Goal: Transaction & Acquisition: Purchase product/service

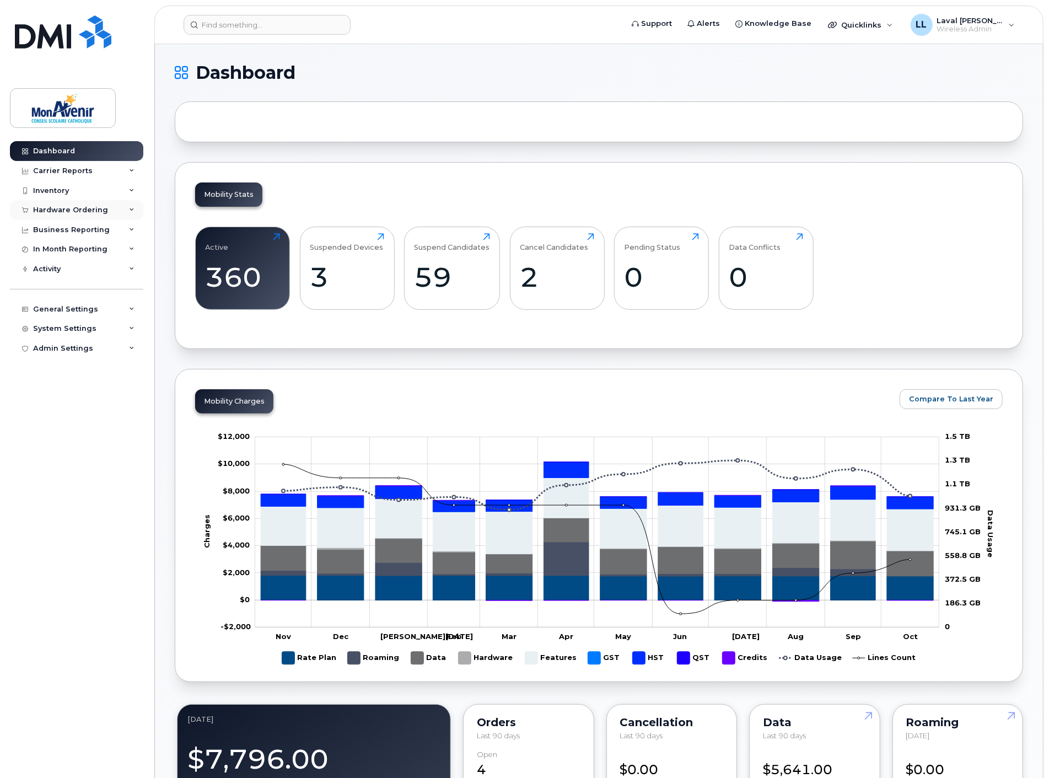
click at [51, 210] on div "Hardware Ordering" at bounding box center [70, 210] width 75 height 9
drag, startPoint x: 61, startPoint y: 252, endPoint x: 128, endPoint y: 233, distance: 70.6
click at [61, 252] on div "Orders" at bounding box center [51, 251] width 27 height 10
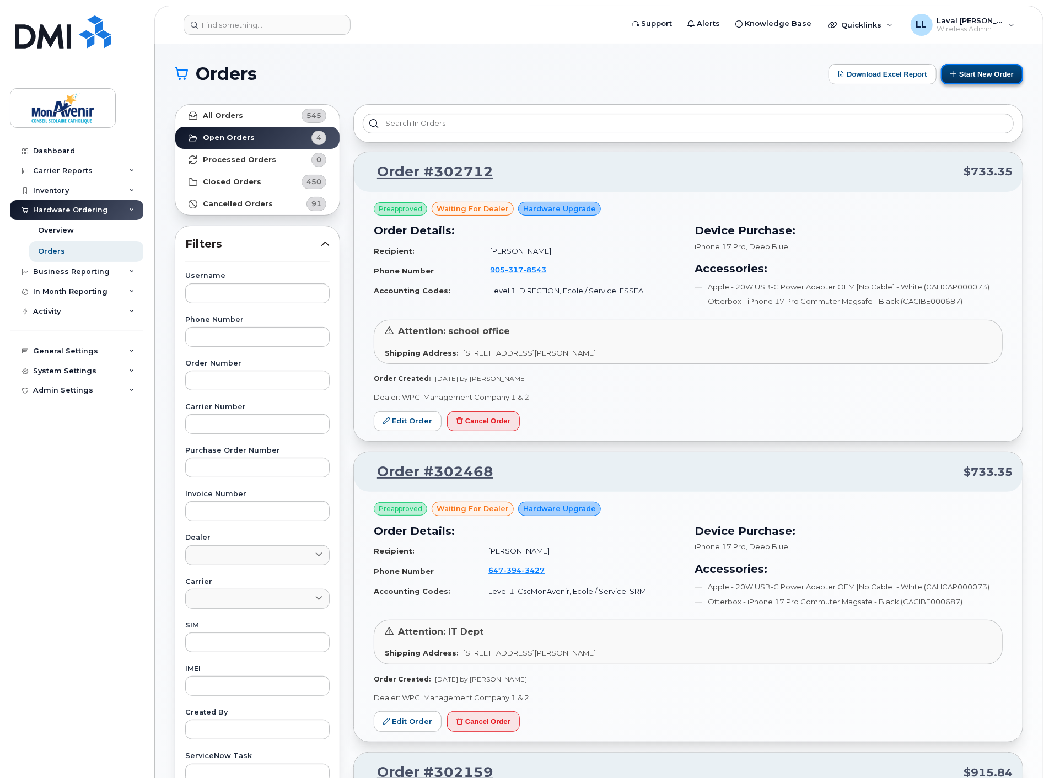
click at [970, 71] on button "Start New Order" at bounding box center [982, 74] width 82 height 20
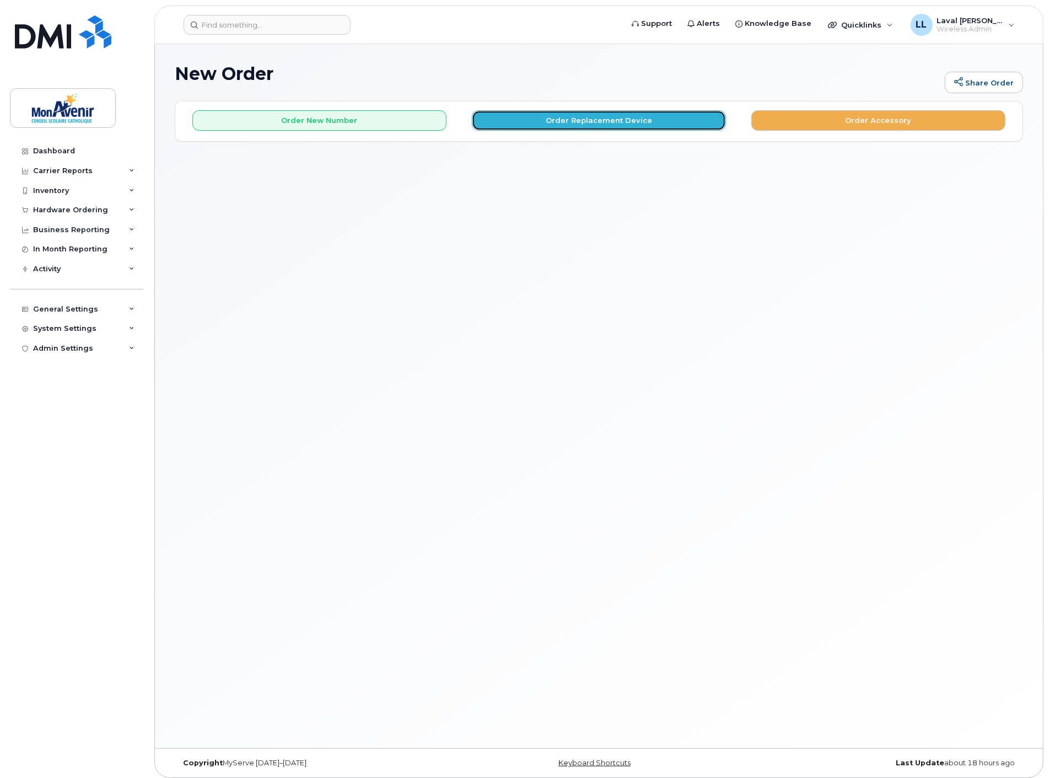
click at [608, 122] on button "Order Replacement Device" at bounding box center [599, 120] width 254 height 20
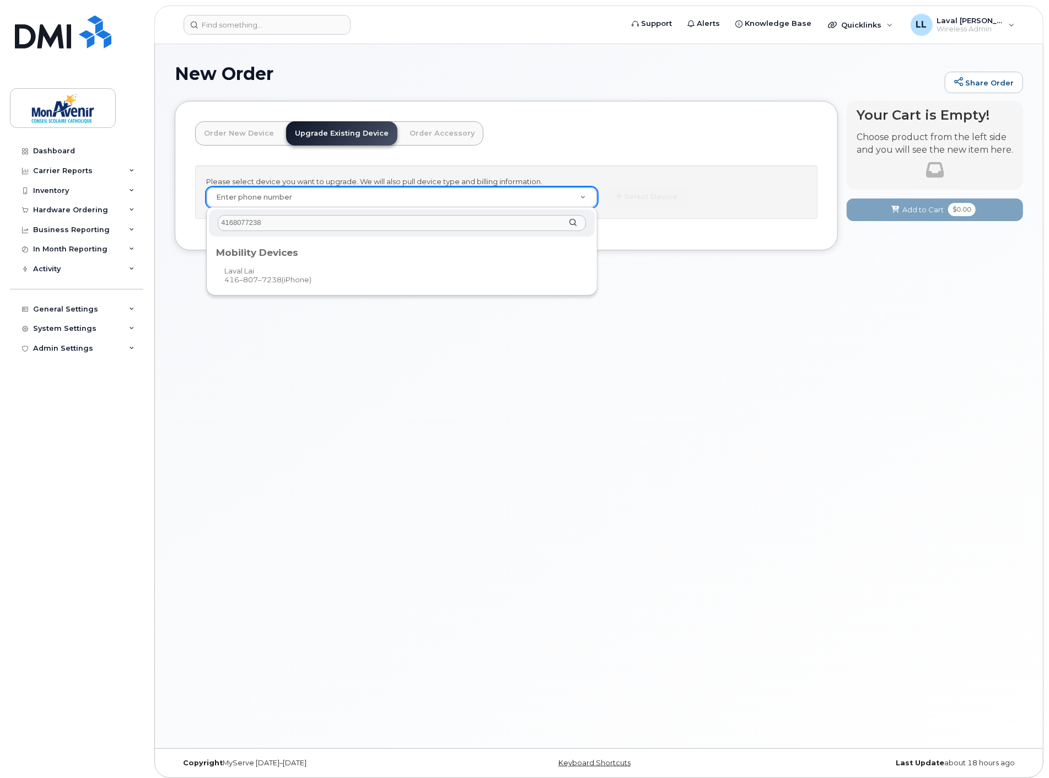
type input "4168077238"
type input "319035"
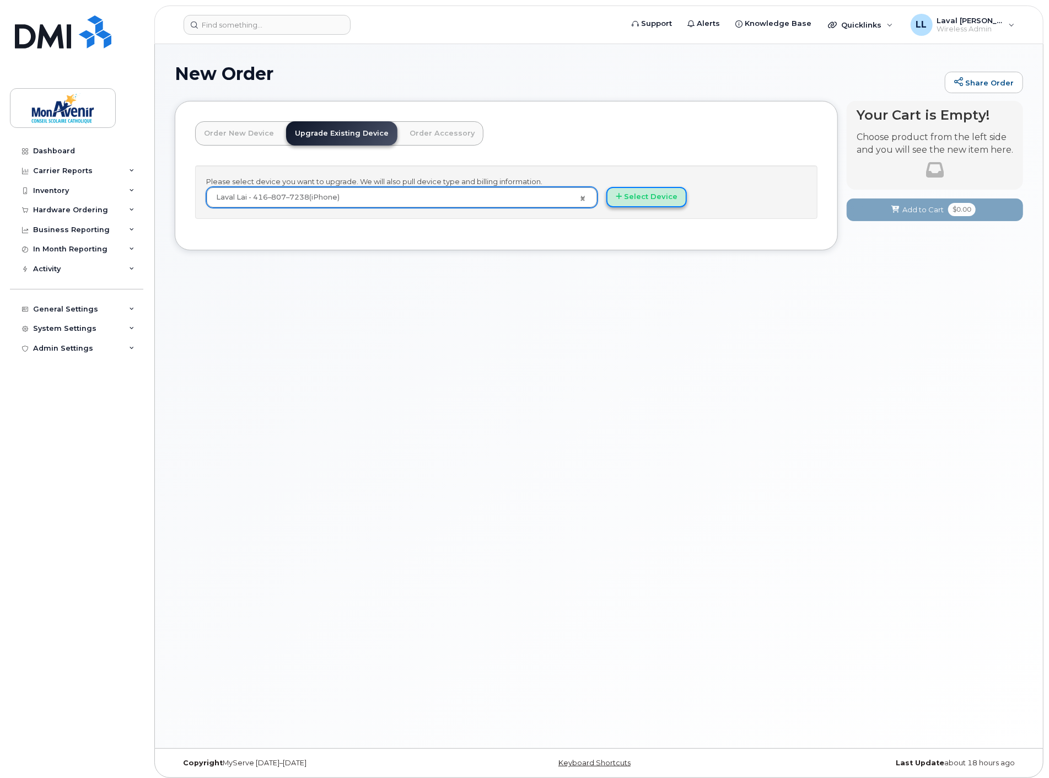
click at [624, 195] on button "Select Device" at bounding box center [646, 197] width 80 height 20
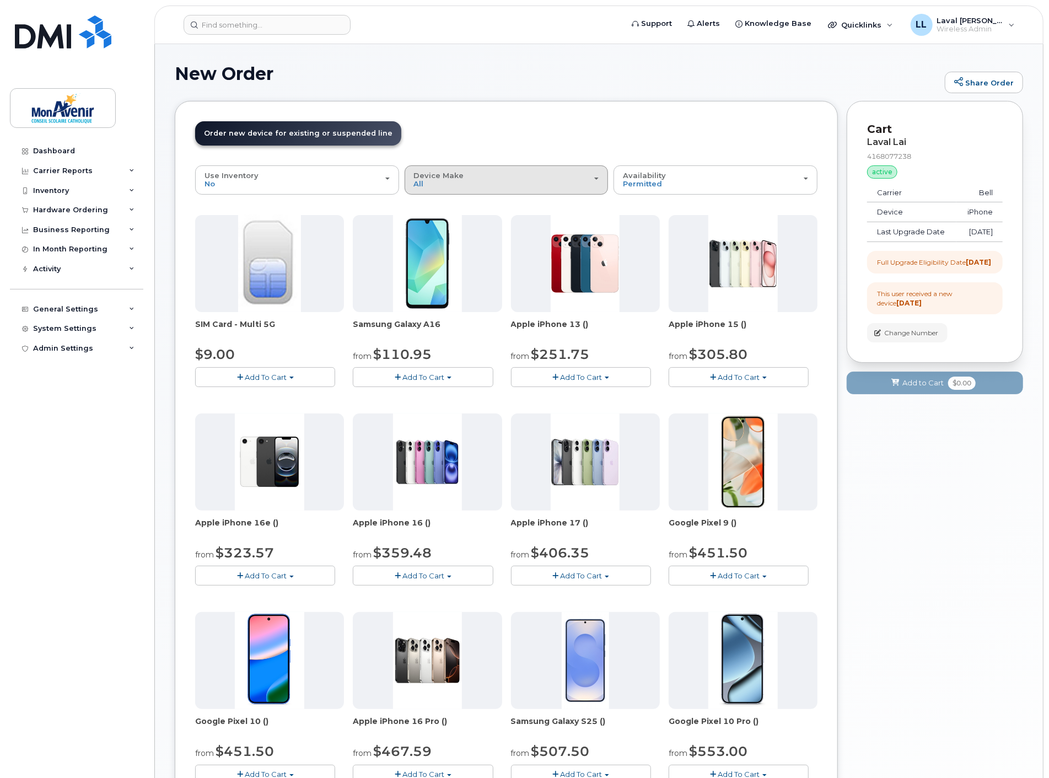
click at [541, 185] on div "Device Make All Android iPhone" at bounding box center [506, 179] width 185 height 17
click at [443, 247] on label "iPhone" at bounding box center [427, 247] width 40 height 13
click at [0, 0] on input "iPhone" at bounding box center [0, 0] width 0 height 0
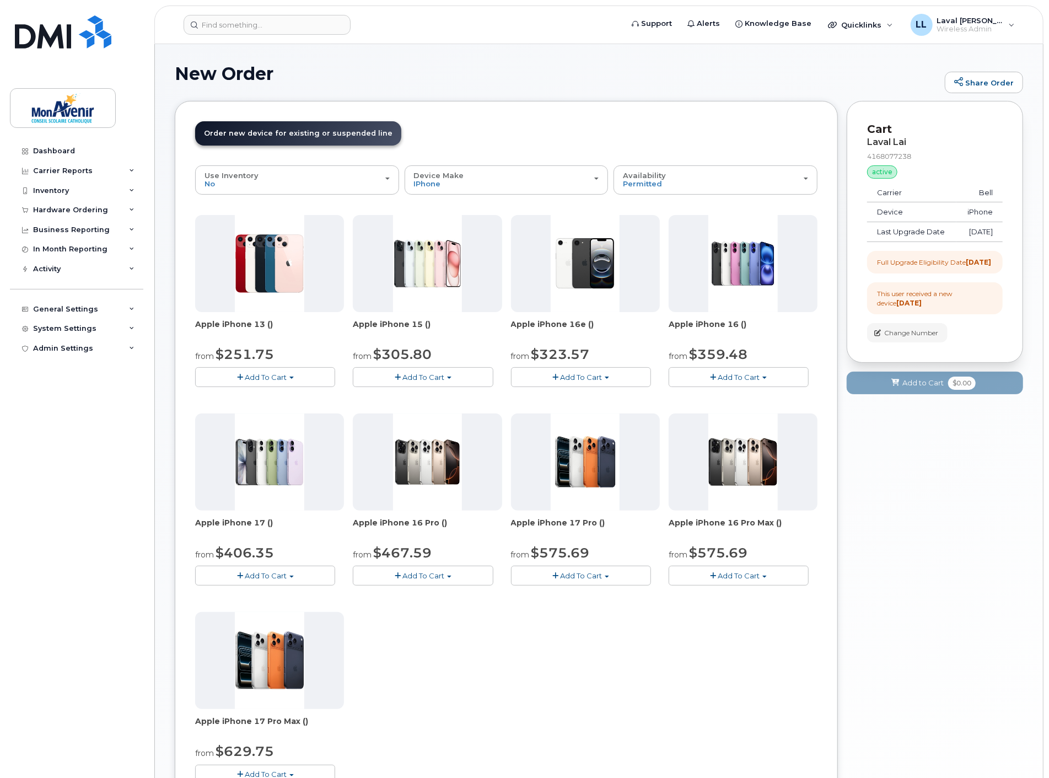
scroll to position [122, 0]
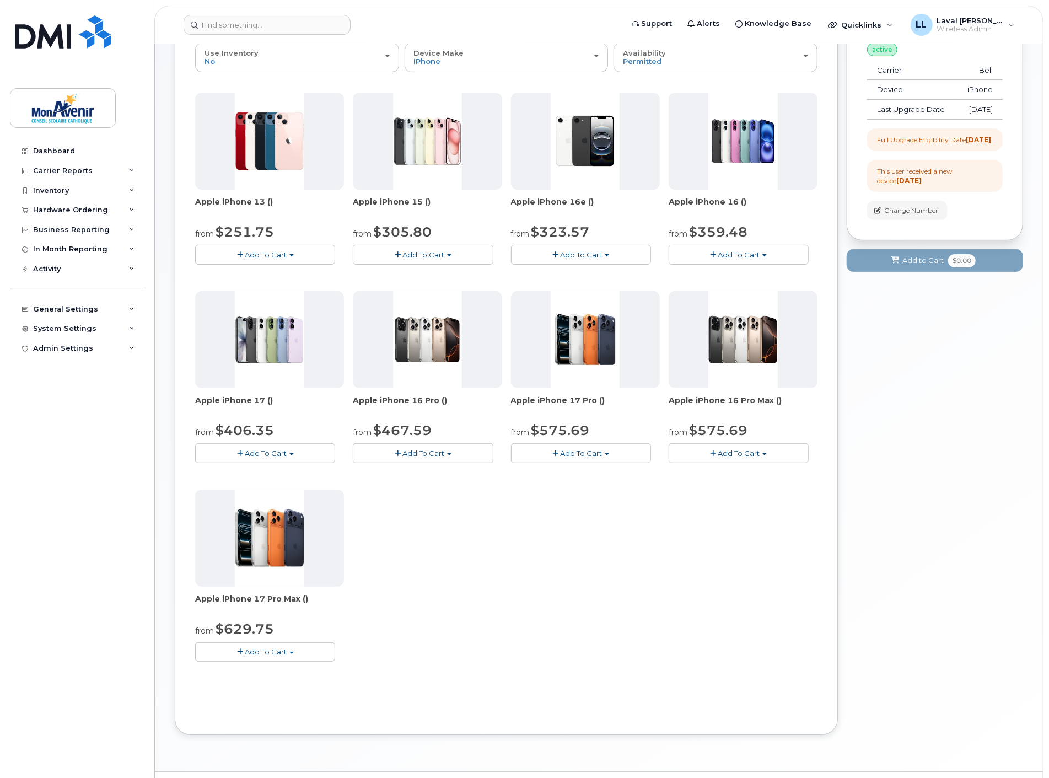
click at [284, 649] on span "Add To Cart" at bounding box center [266, 651] width 42 height 9
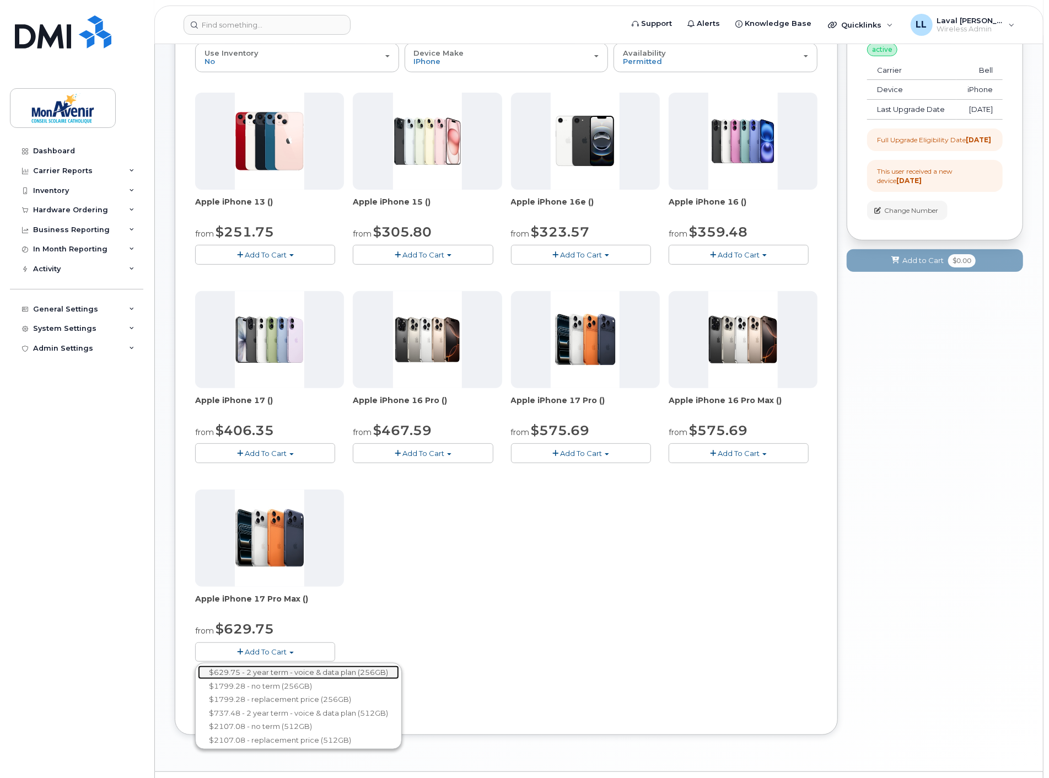
click at [311, 669] on link "$629.75 - 2 year term - voice & data plan (256GB)" at bounding box center [298, 672] width 201 height 14
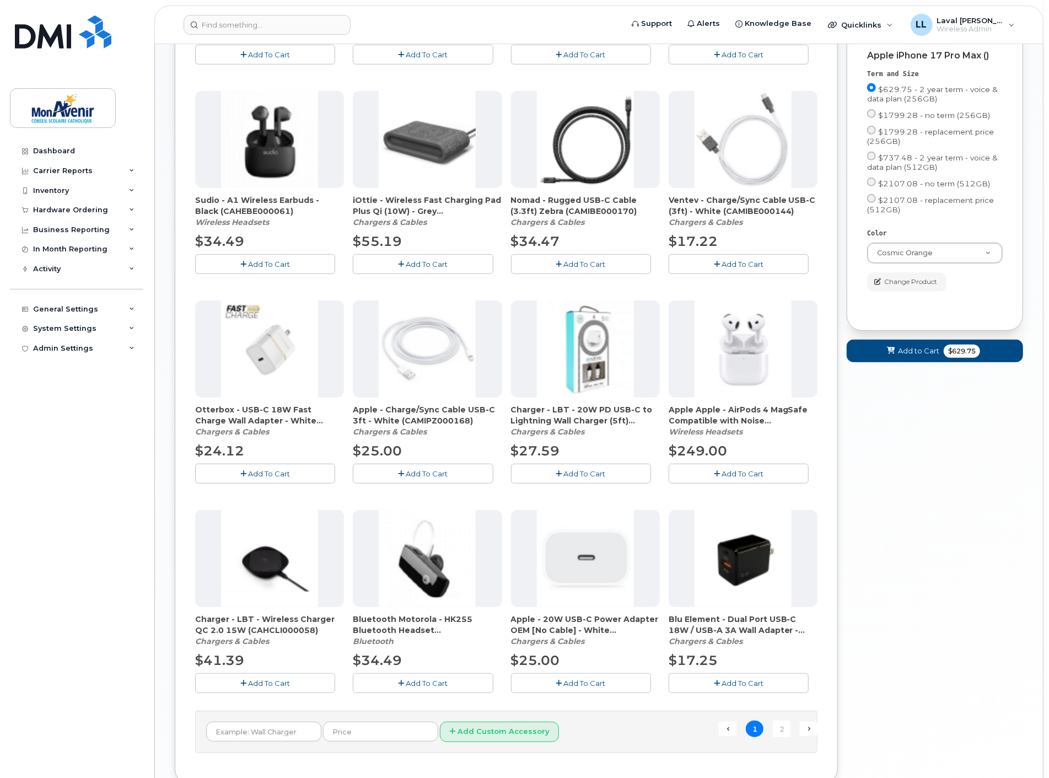
scroll to position [446, 0]
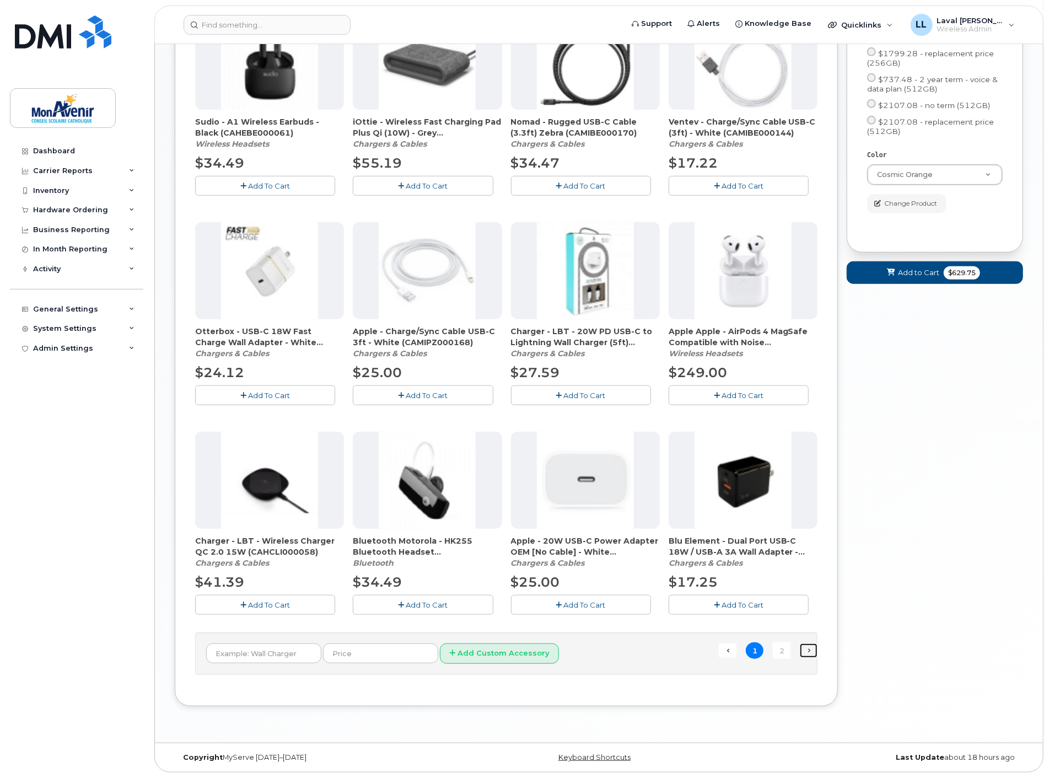
drag, startPoint x: 811, startPoint y: 651, endPoint x: 803, endPoint y: 648, distance: 7.7
click at [811, 649] on link "Next →" at bounding box center [809, 650] width 18 height 14
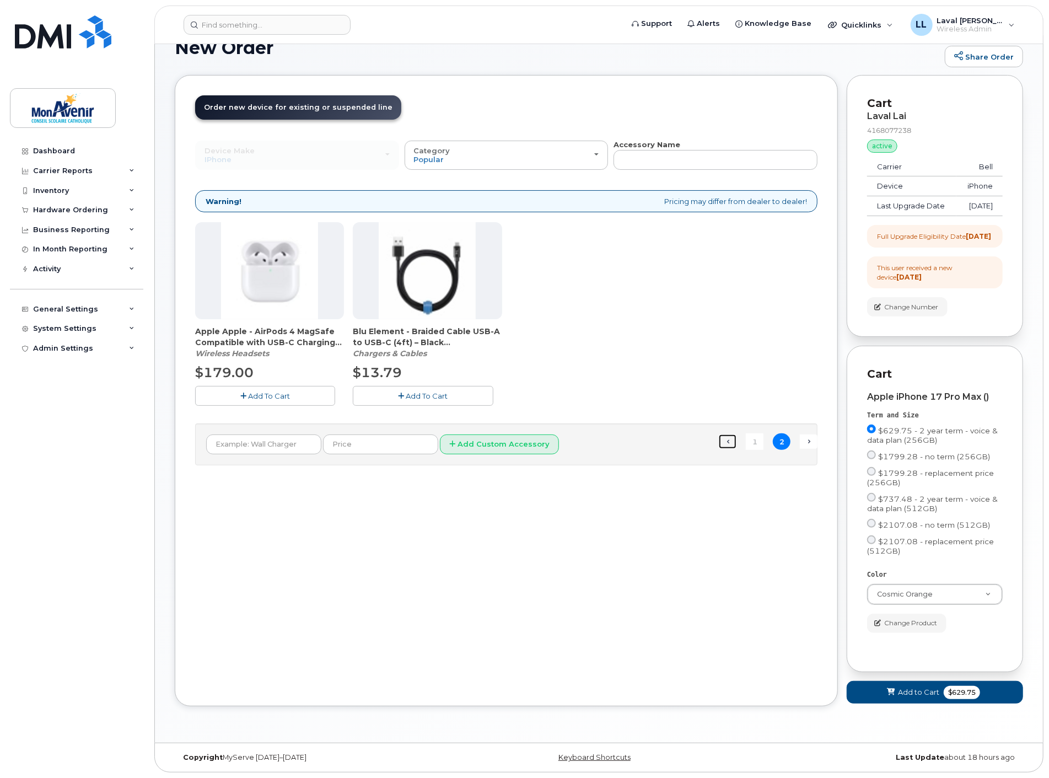
click at [724, 434] on link "← Previous" at bounding box center [728, 441] width 18 height 14
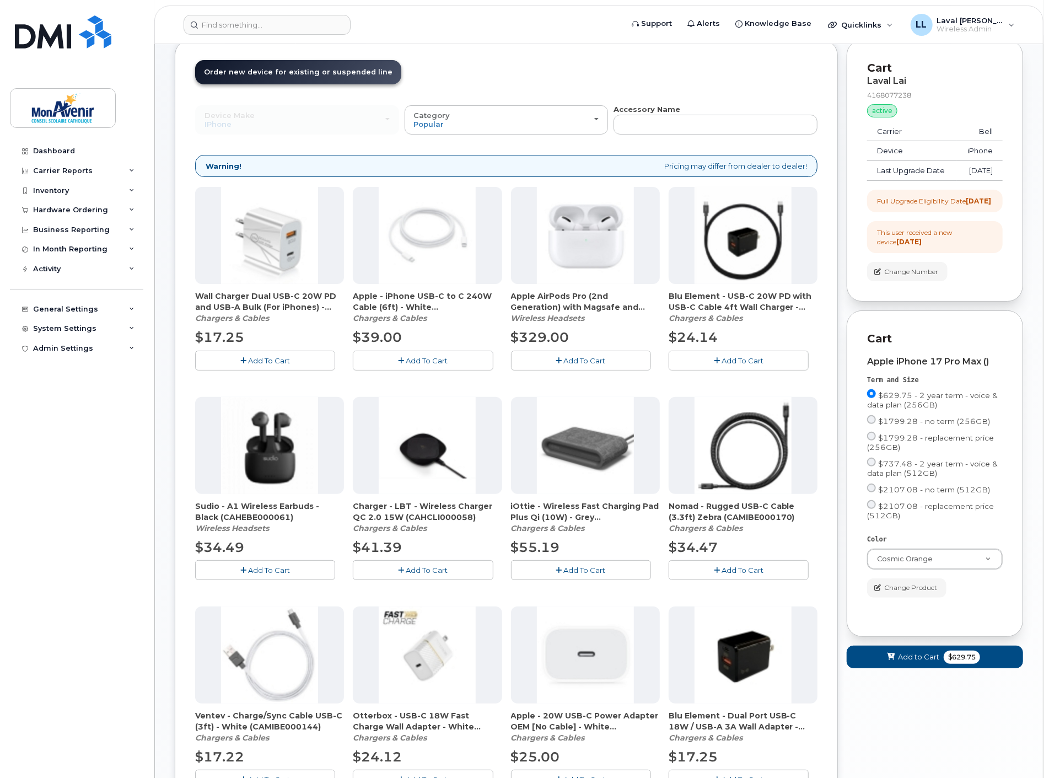
scroll to position [183, 0]
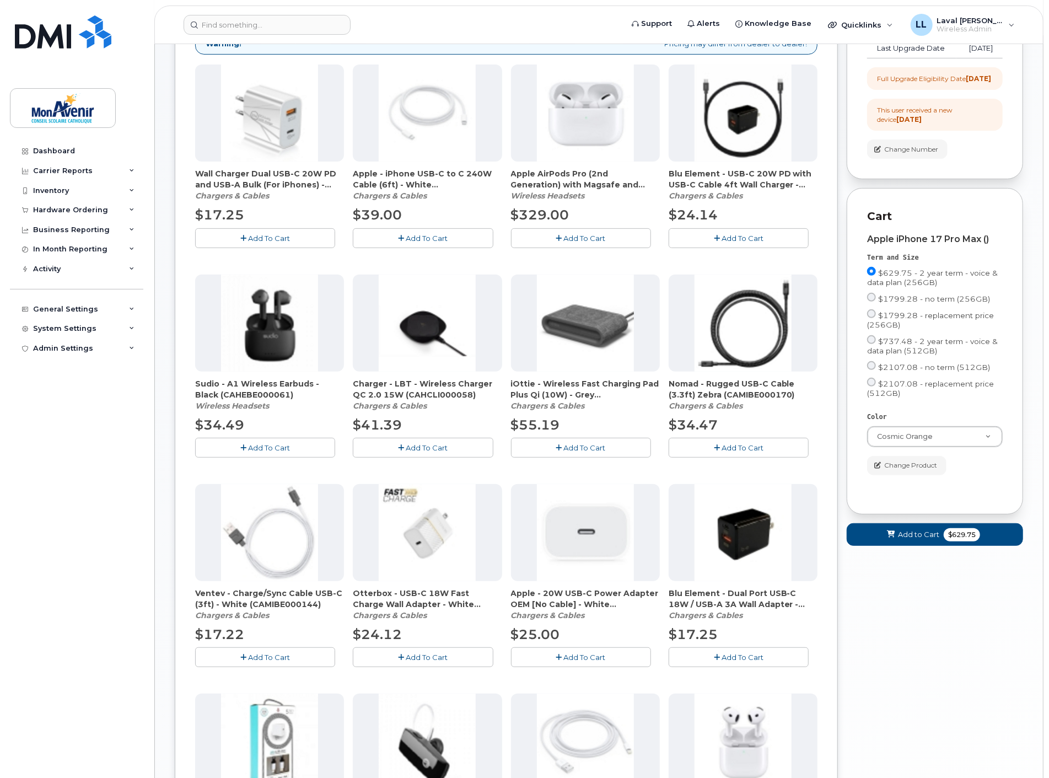
click at [560, 658] on icon "button" at bounding box center [559, 657] width 6 height 7
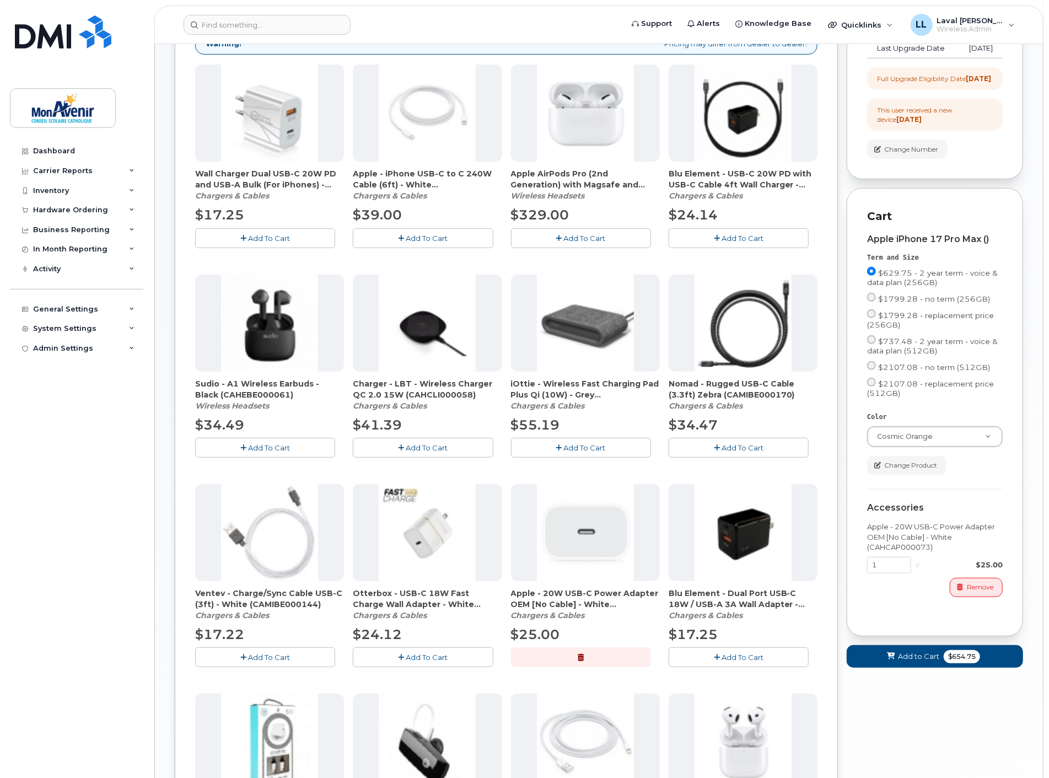
scroll to position [367, 0]
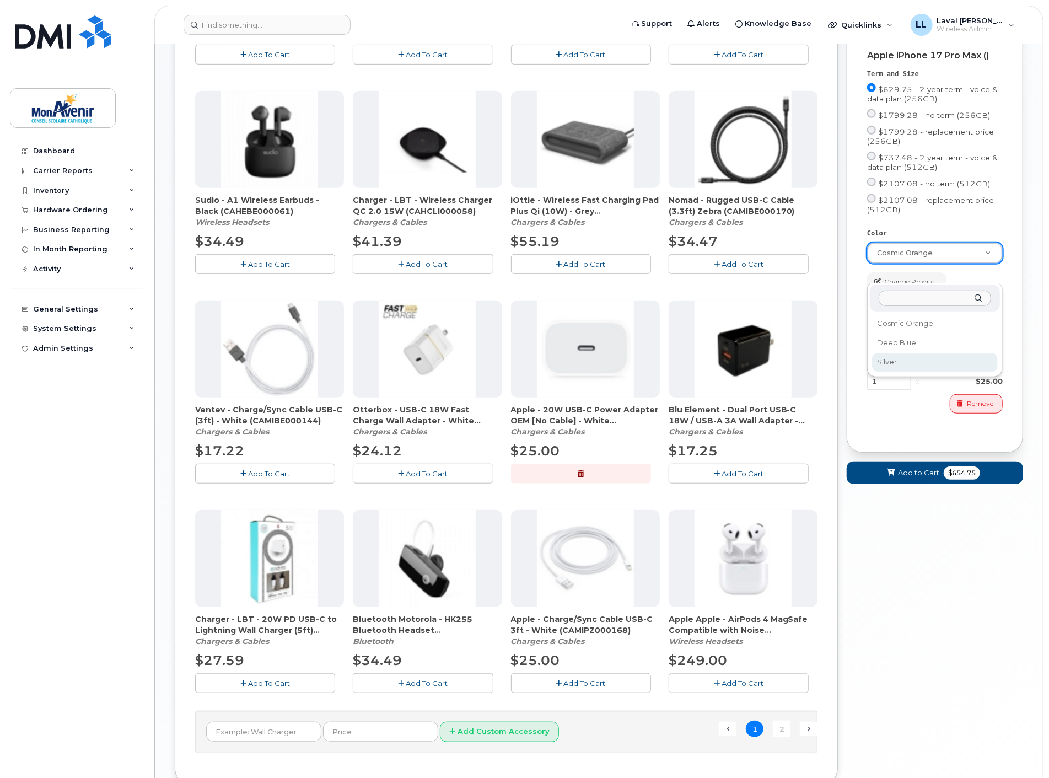
select select "Silver"
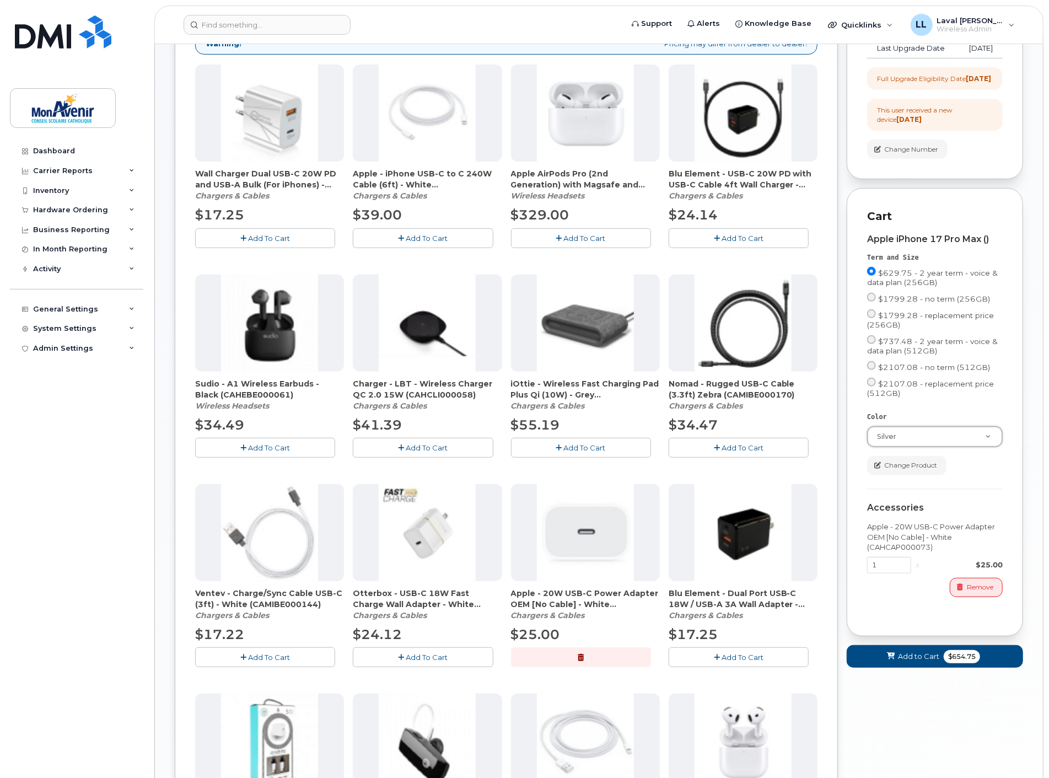
scroll to position [446, 0]
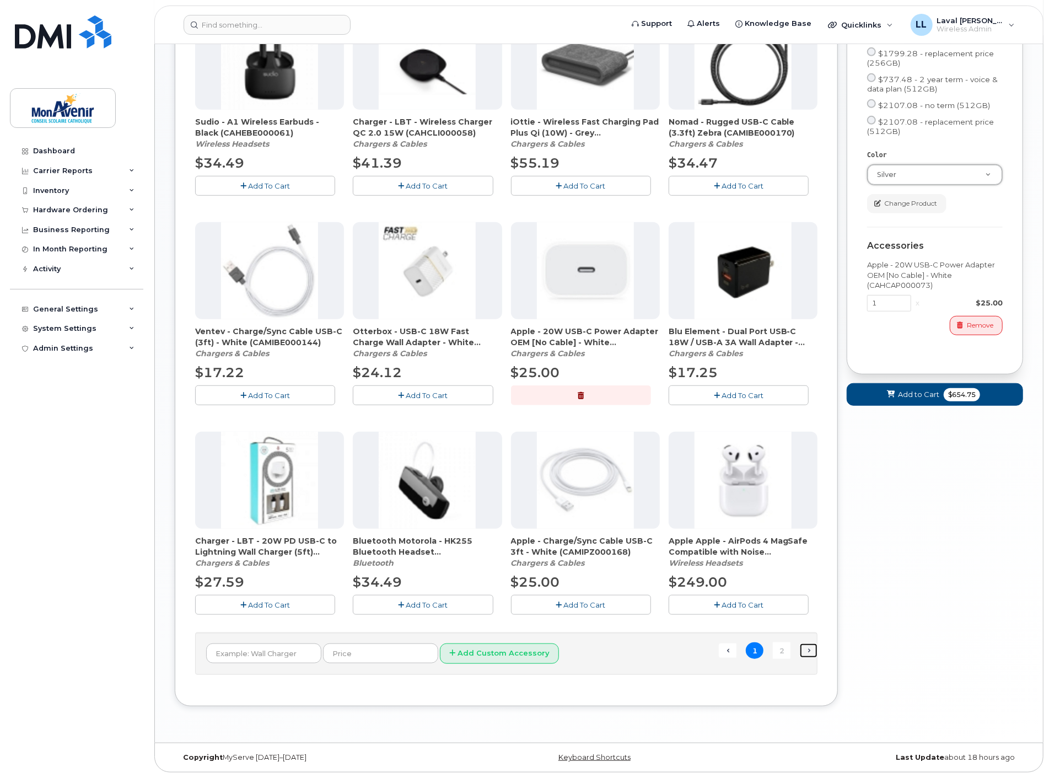
click at [807, 651] on link "Next →" at bounding box center [809, 650] width 18 height 14
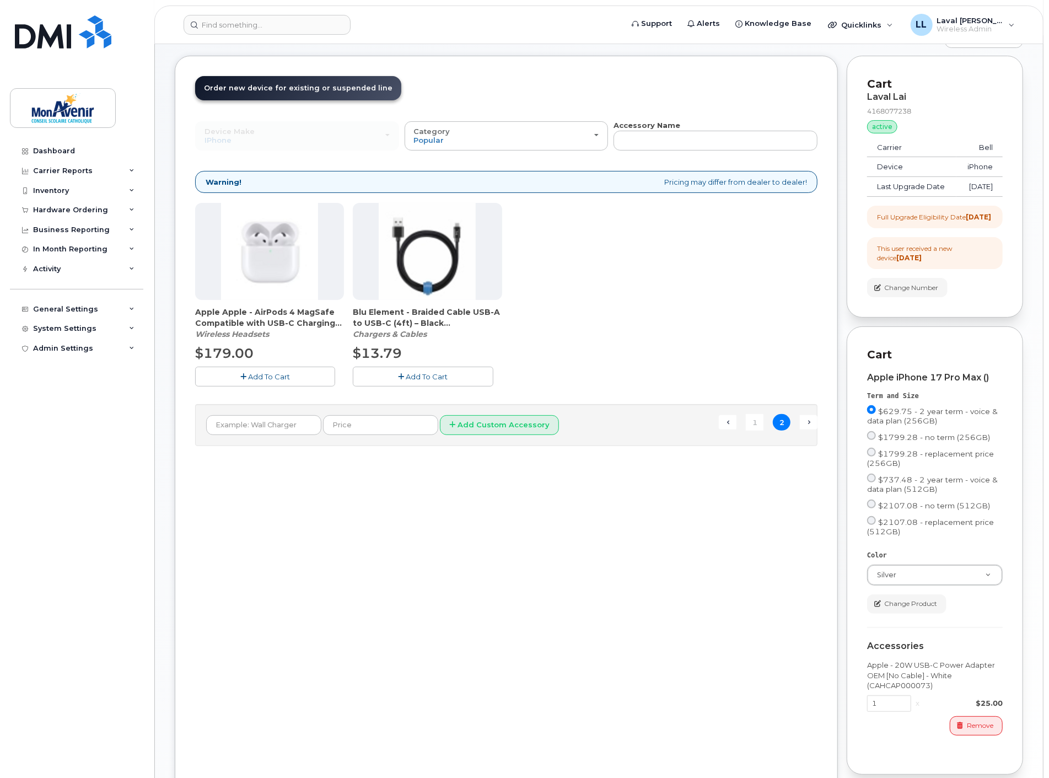
scroll to position [0, 0]
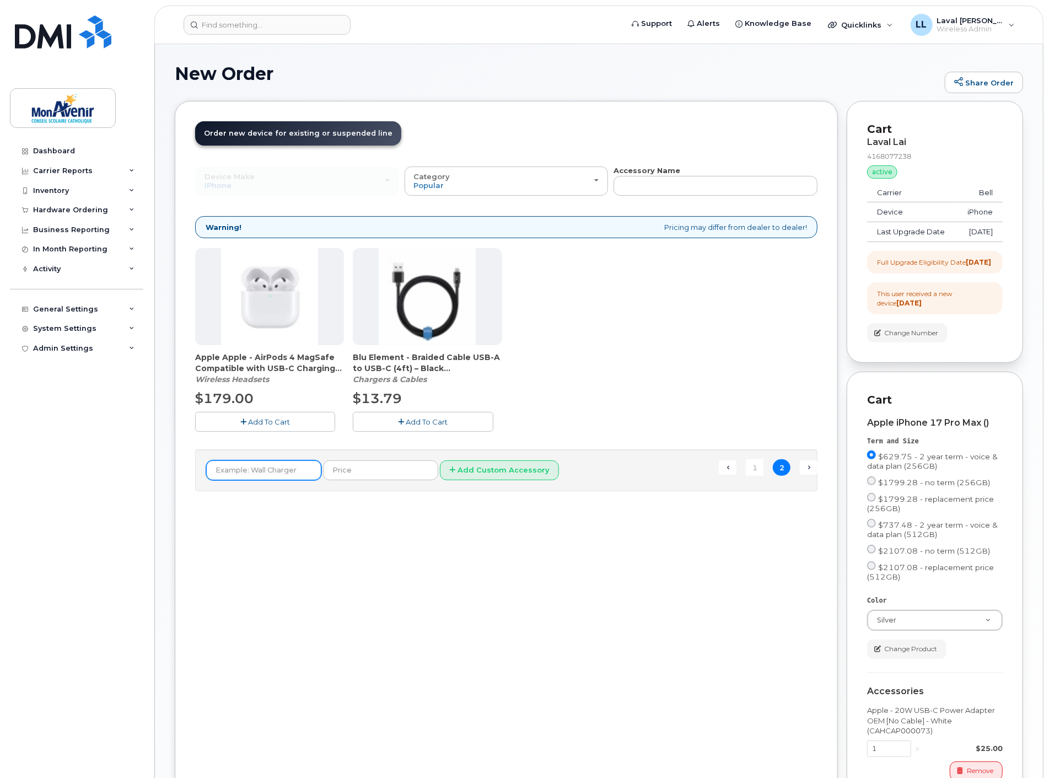
click at [250, 478] on input "text" at bounding box center [263, 470] width 115 height 20
click at [293, 471] on input "Clear Otterbox case" at bounding box center [263, 470] width 115 height 20
click at [271, 474] on input "Clear Otterbox case with rotating stand" at bounding box center [263, 470] width 115 height 20
type input "Clear Otterbox magsafe case with rotating stand"
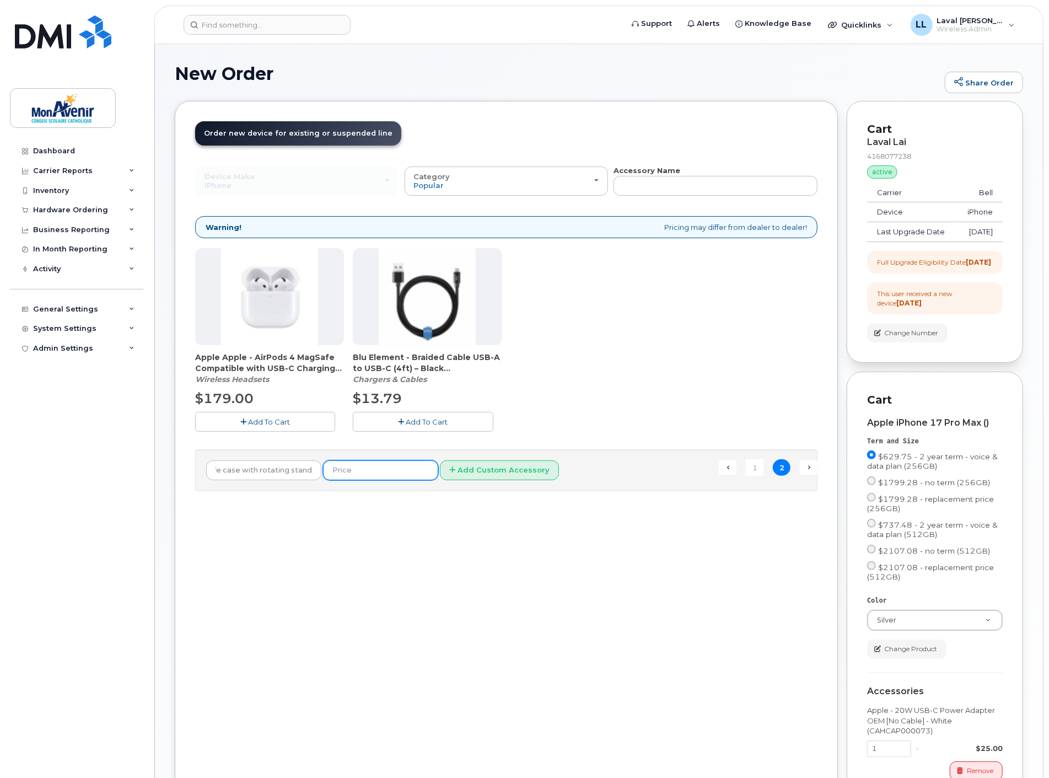
click at [361, 467] on input "text" at bounding box center [380, 470] width 115 height 20
type input "48"
click at [467, 467] on button "Add Custom Accessory" at bounding box center [499, 470] width 119 height 20
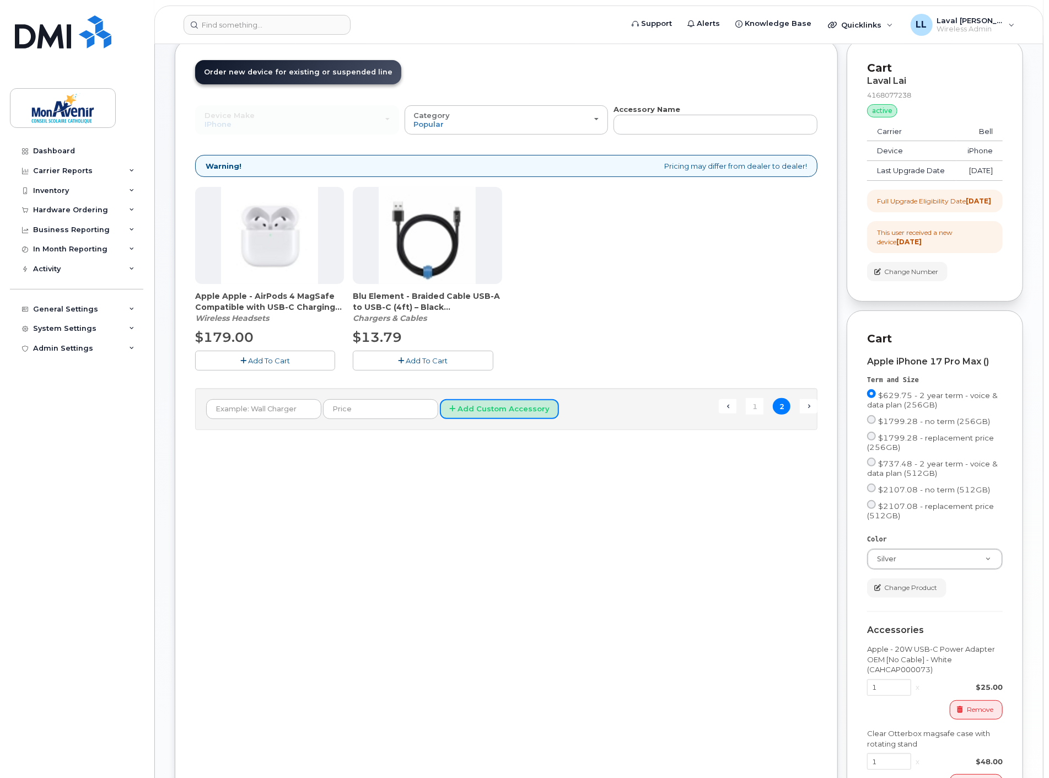
scroll to position [241, 0]
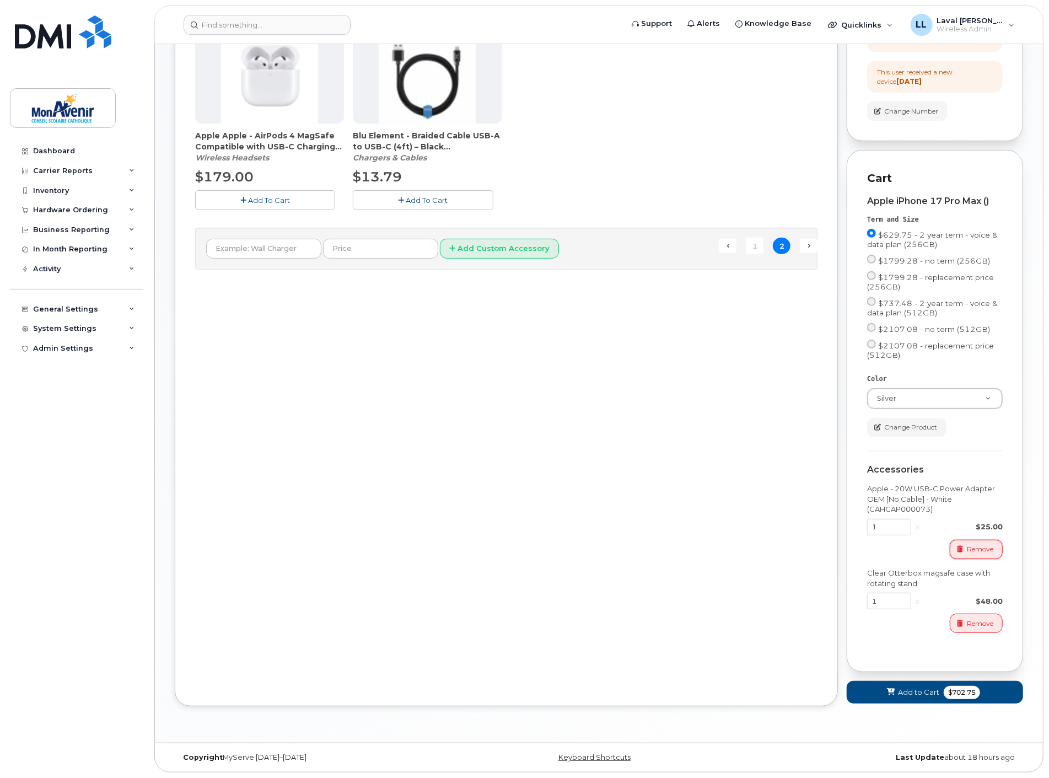
click at [961, 549] on icon "button" at bounding box center [960, 549] width 6 height 7
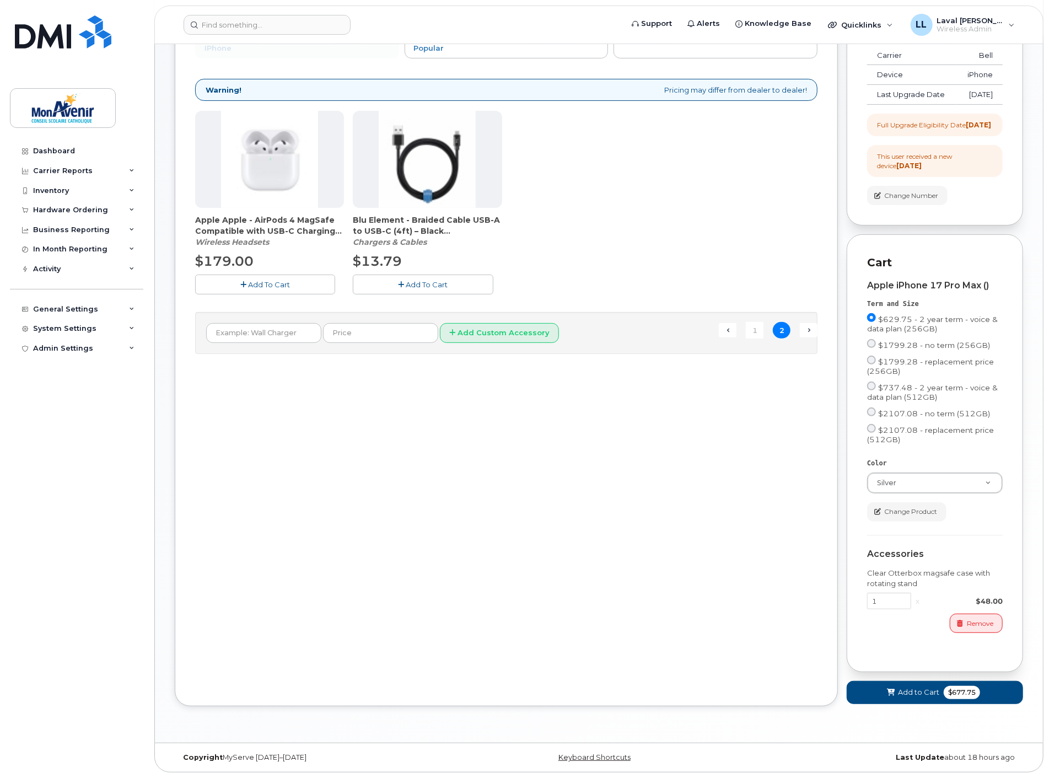
scroll to position [157, 0]
drag, startPoint x: 963, startPoint y: 695, endPoint x: 932, endPoint y: 684, distance: 32.8
click at [963, 695] on span "$677.75" at bounding box center [961, 691] width 36 height 13
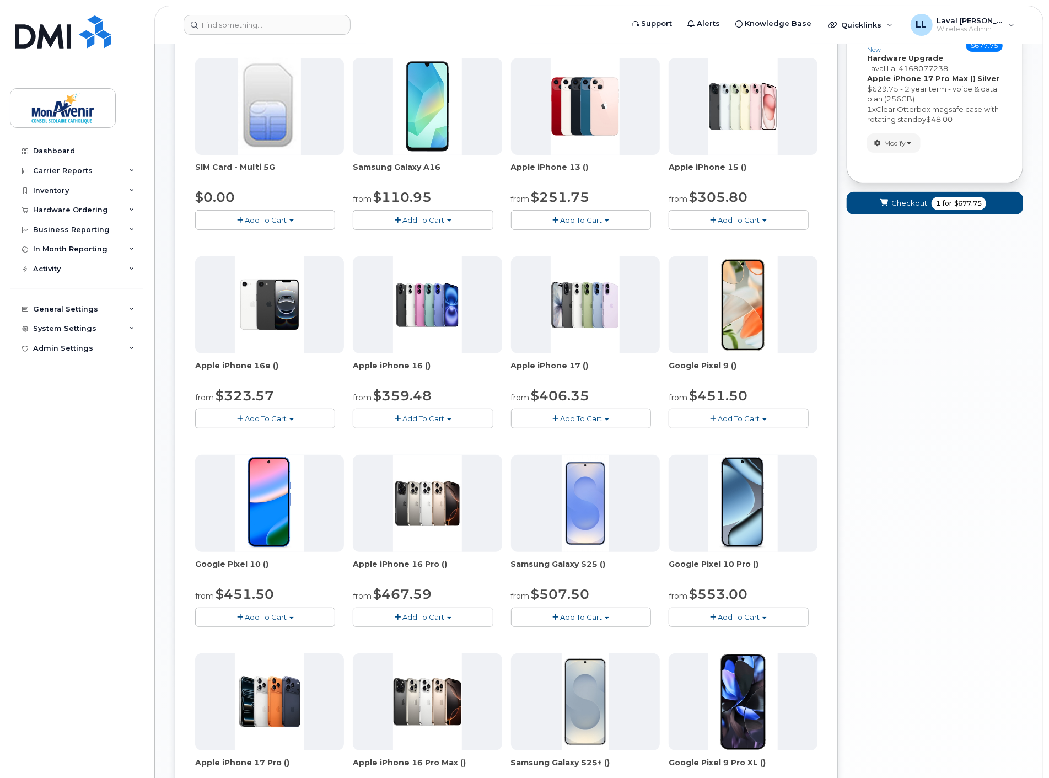
scroll to position [0, 0]
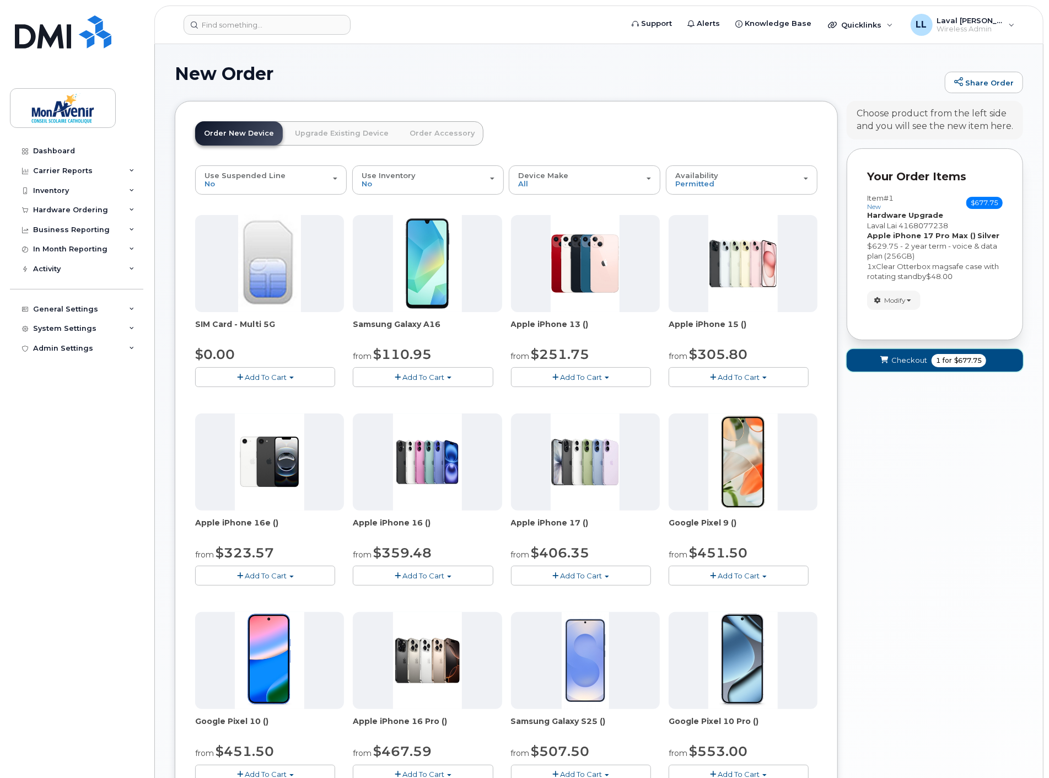
click at [967, 360] on span "$677.75" at bounding box center [968, 360] width 28 height 10
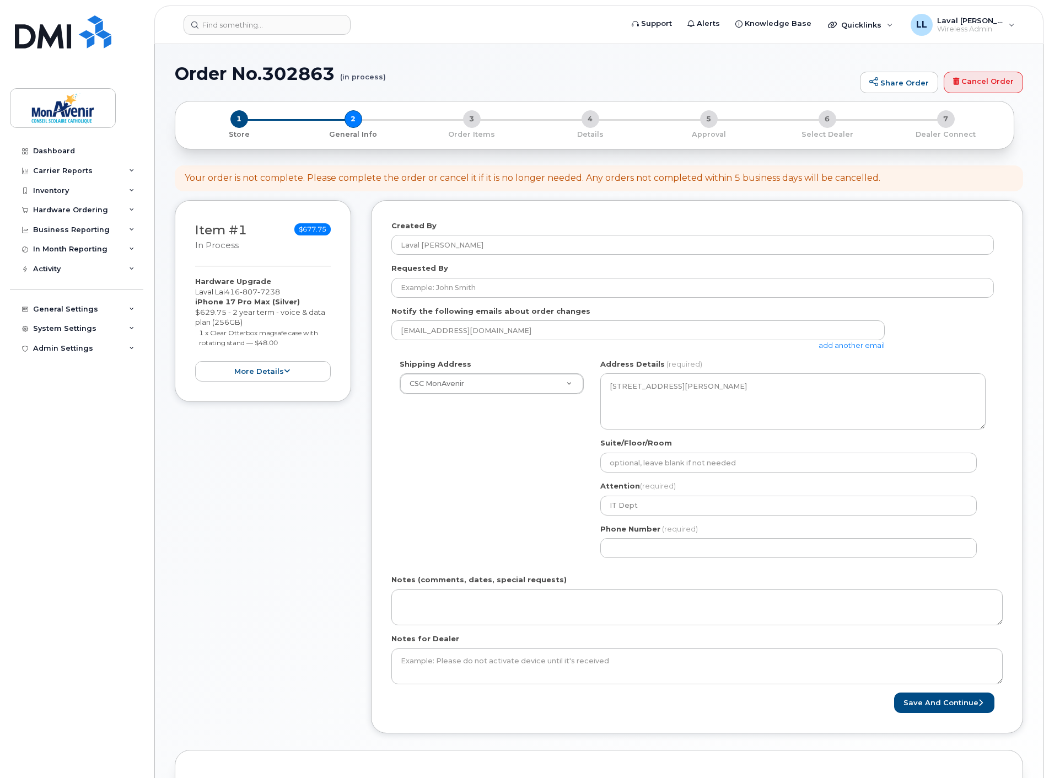
select select
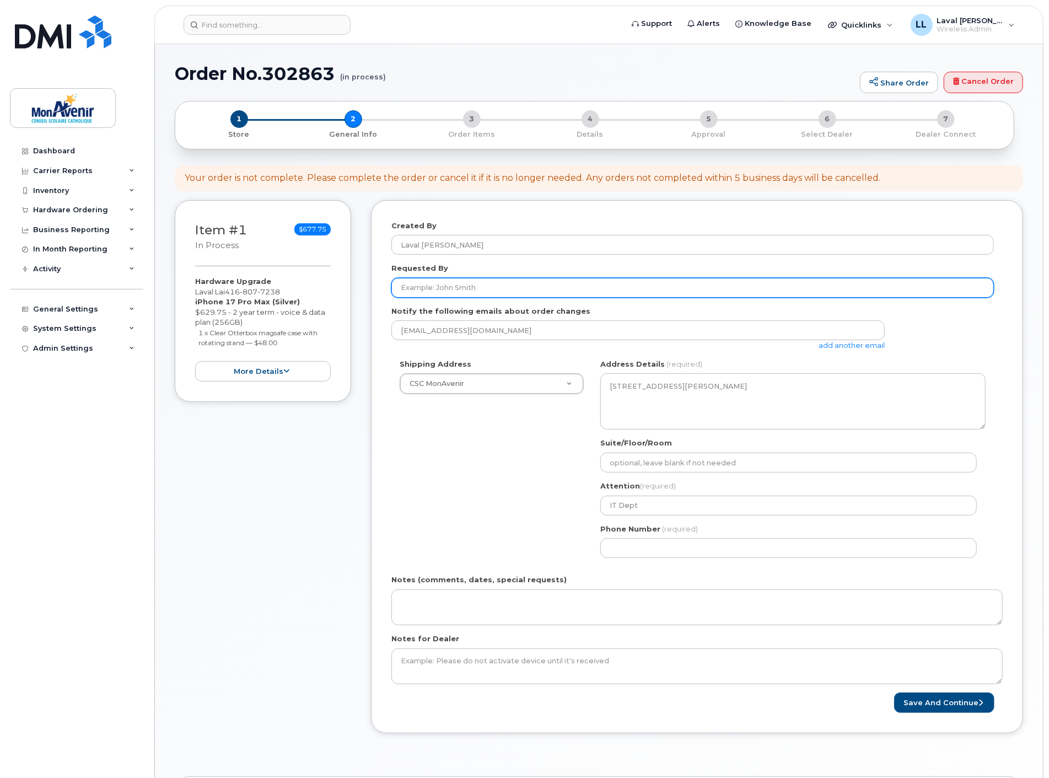
click at [470, 294] on input "Requested By" at bounding box center [692, 288] width 602 height 20
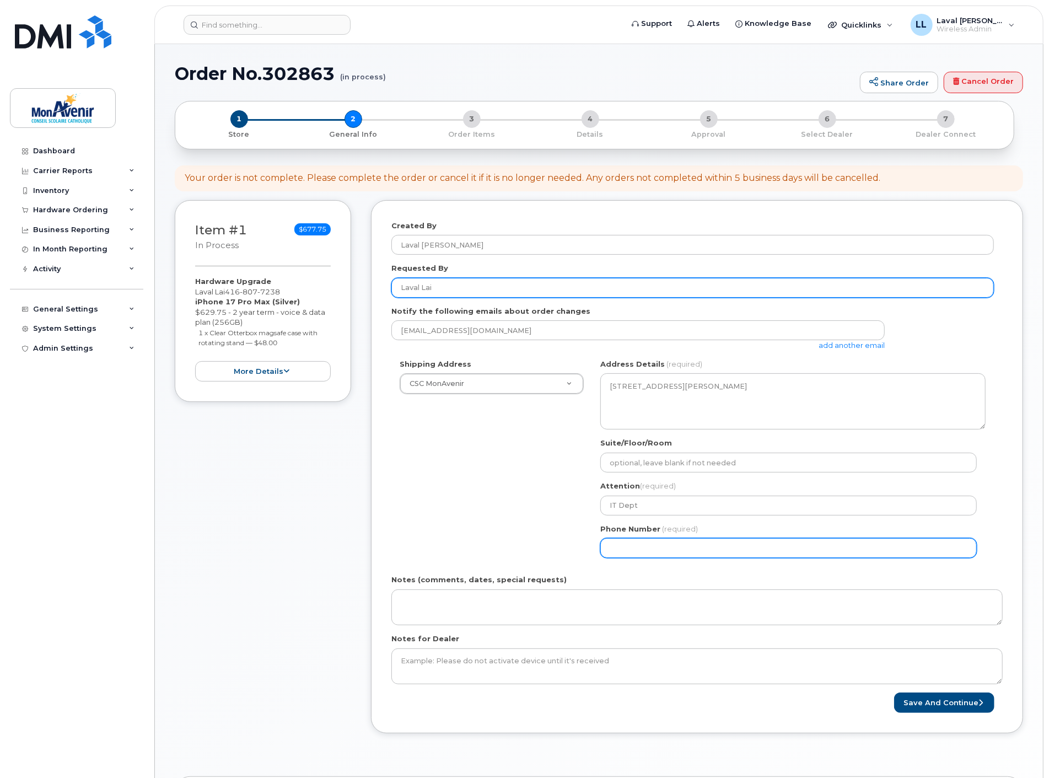
type input "Laval Lai"
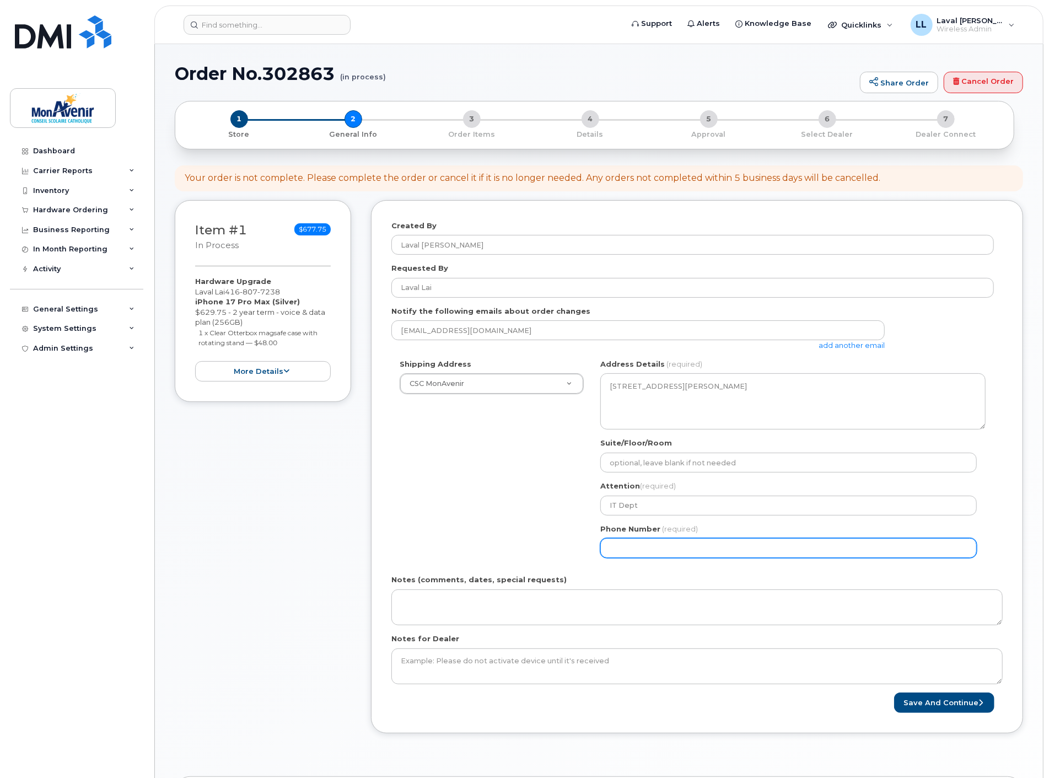
click at [623, 549] on input "Phone Number" at bounding box center [788, 548] width 376 height 20
select select
type input "416807723"
select select
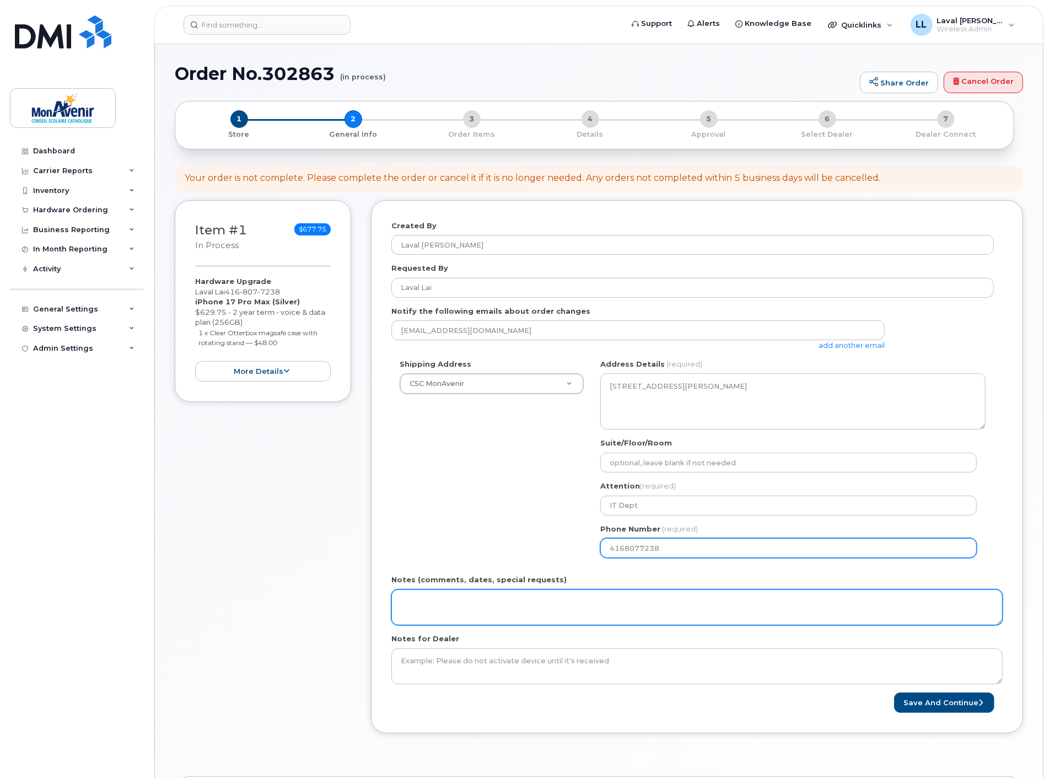
type input "4168077238"
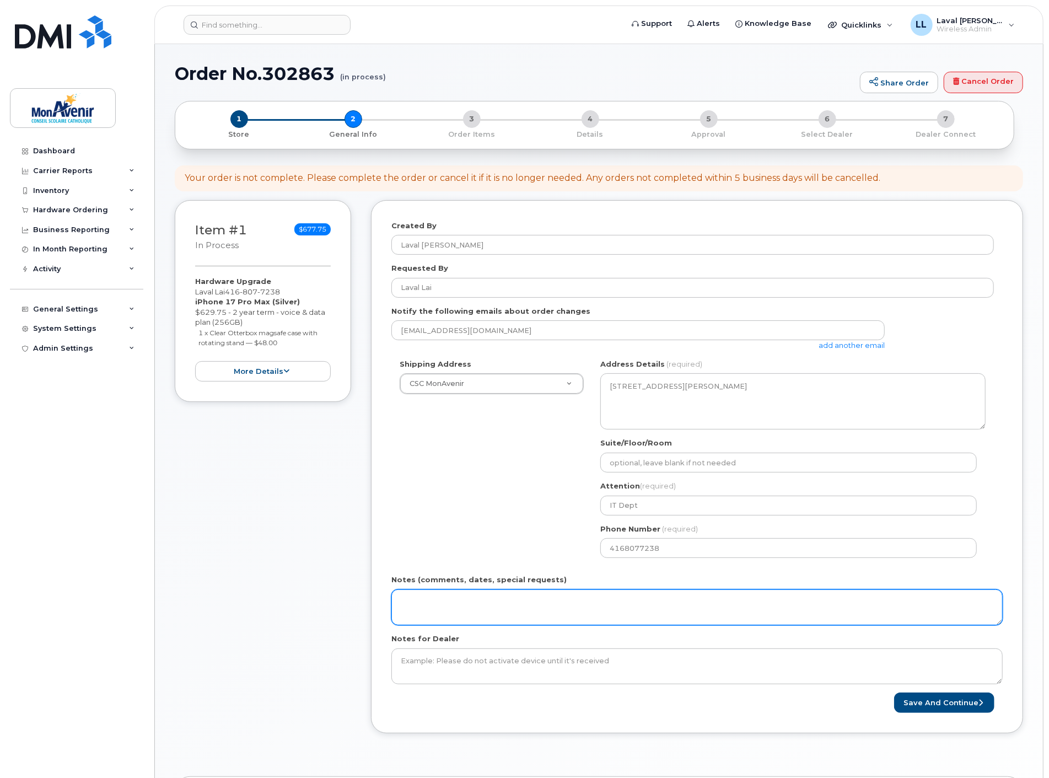
click at [515, 617] on textarea "Notes (comments, dates, special requests)" at bounding box center [696, 607] width 611 height 36
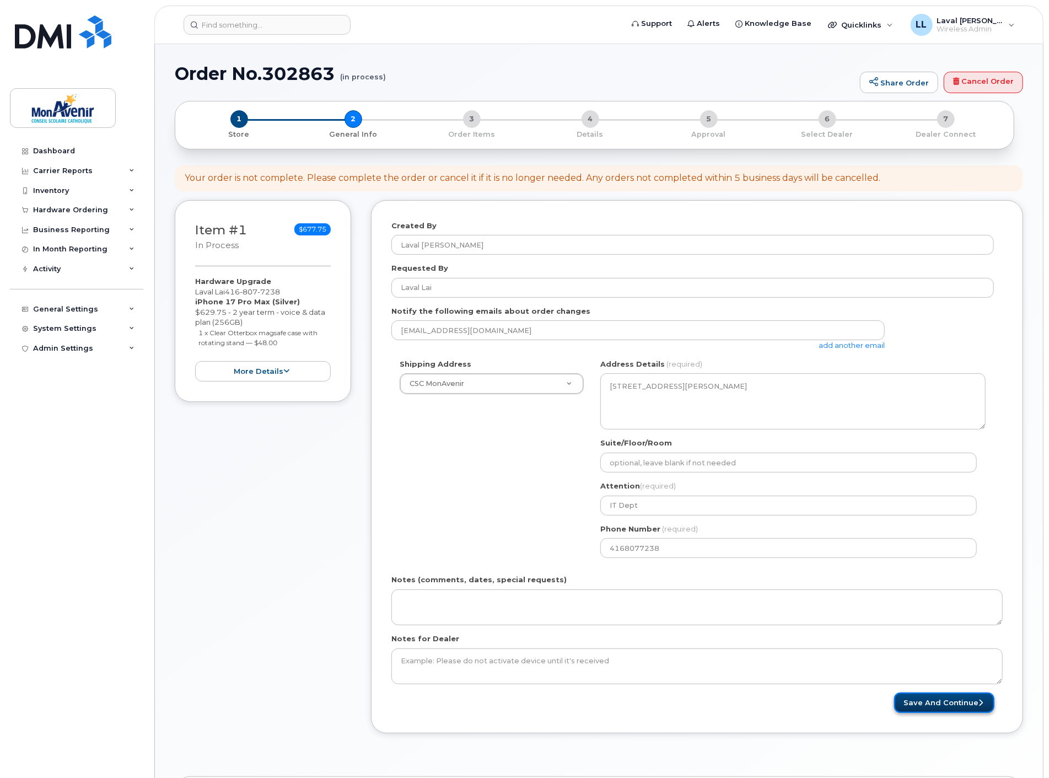
click at [957, 704] on button "Save and Continue" at bounding box center [944, 702] width 100 height 20
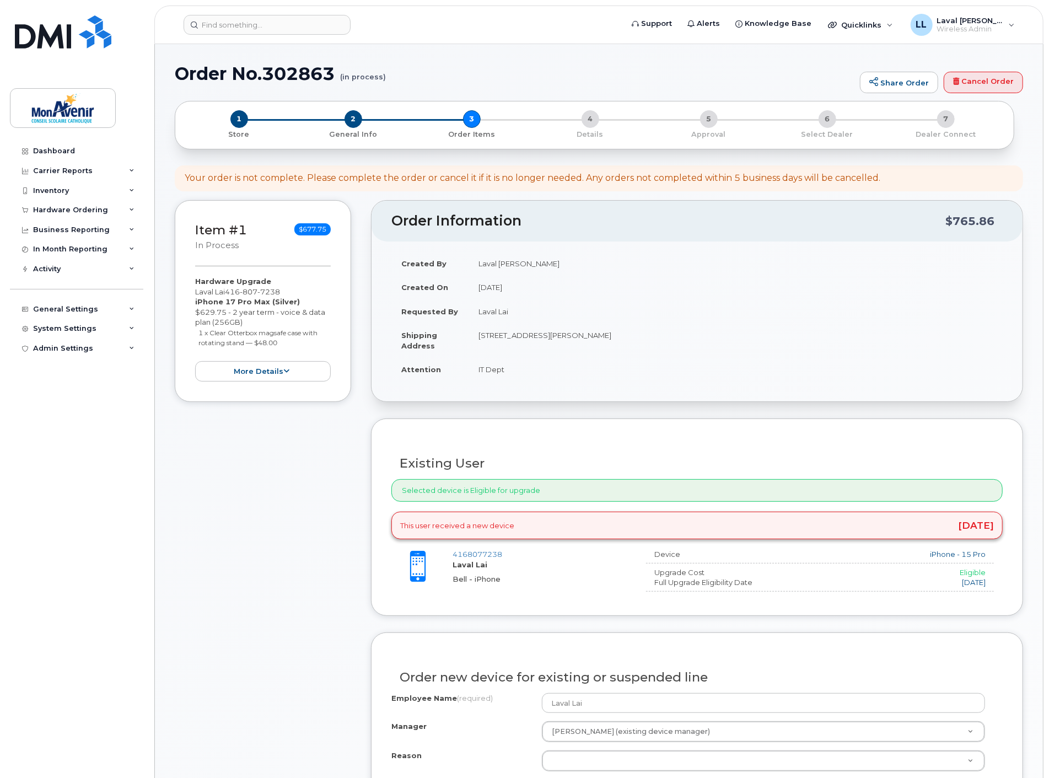
scroll to position [61, 0]
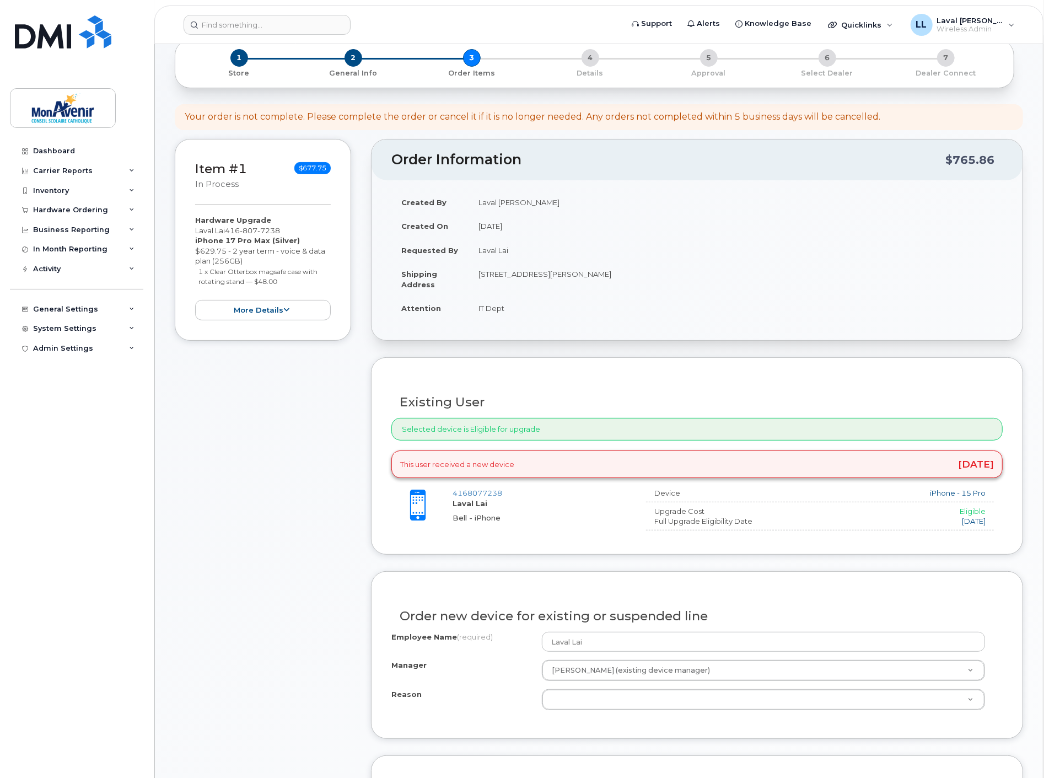
click at [277, 549] on div "Item #1 in process $677.75 Hardware Upgrade Laval Lai 416 807 7238 iPhone 17 Pr…" at bounding box center [263, 644] width 176 height 1011
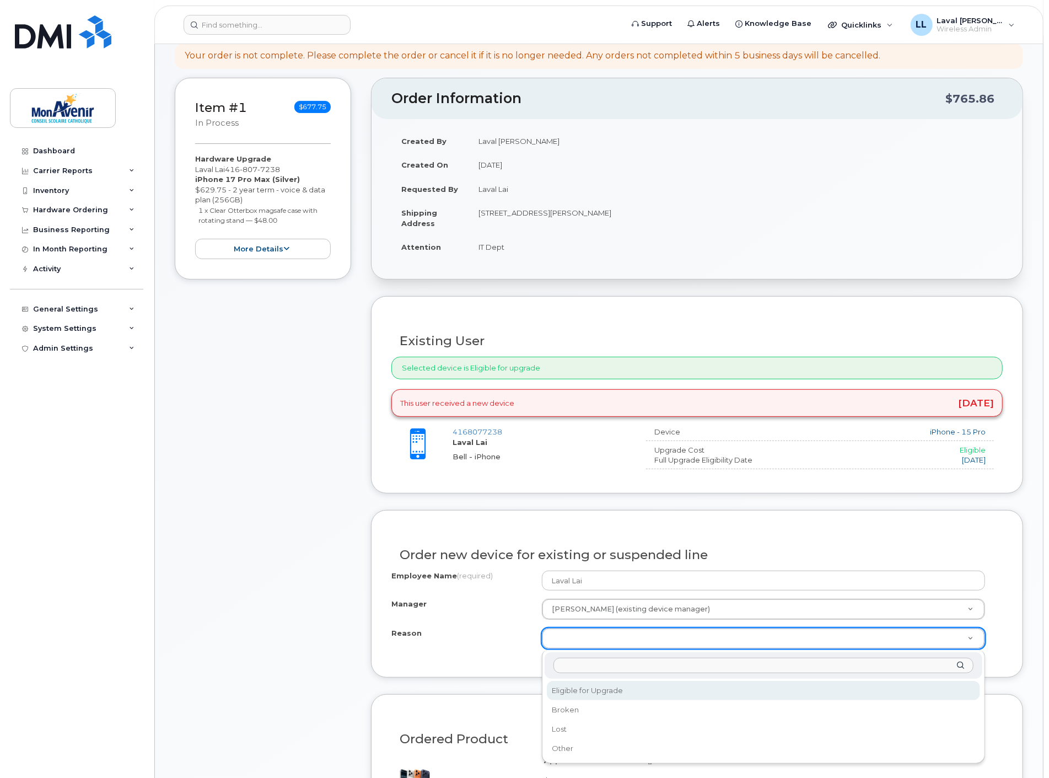
select select "eligible_for_upgrade"
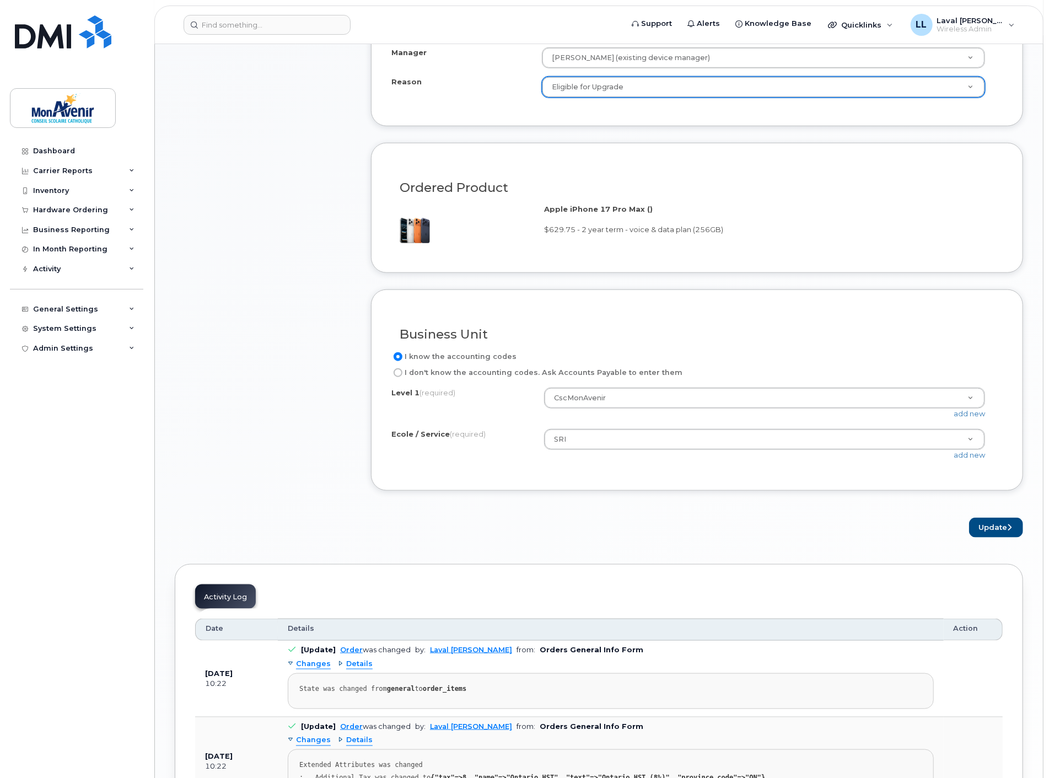
scroll to position [735, 0]
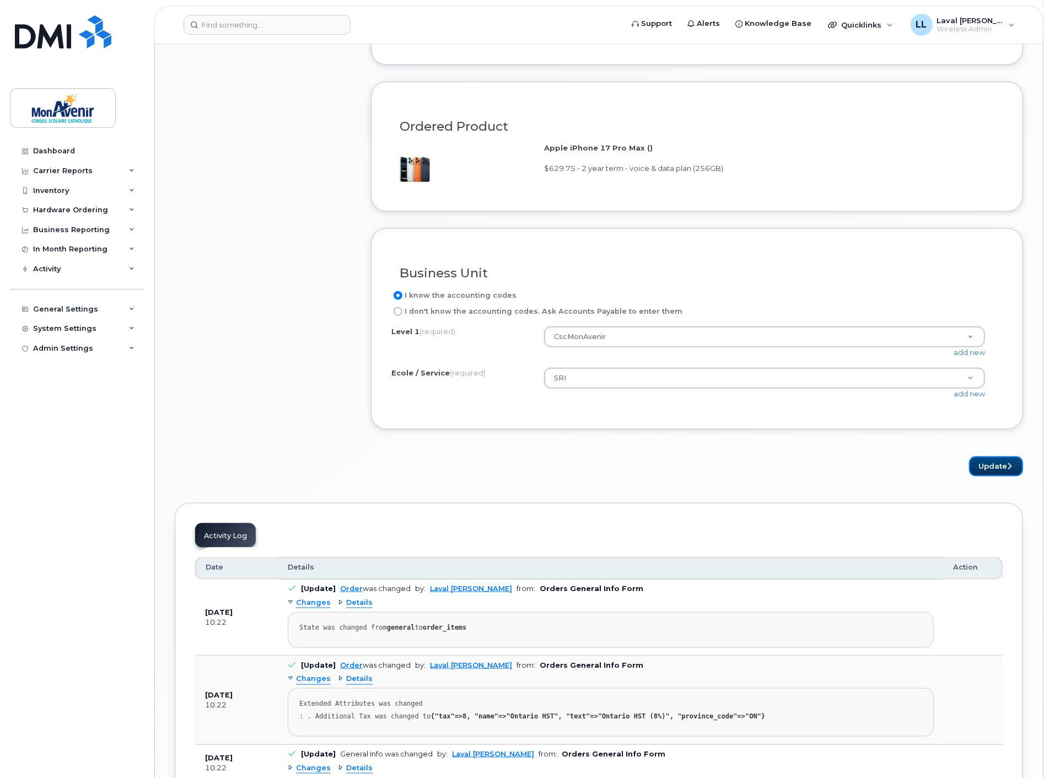
drag, startPoint x: 995, startPoint y: 461, endPoint x: 900, endPoint y: 461, distance: 95.3
click at [996, 461] on button "Update" at bounding box center [996, 466] width 54 height 20
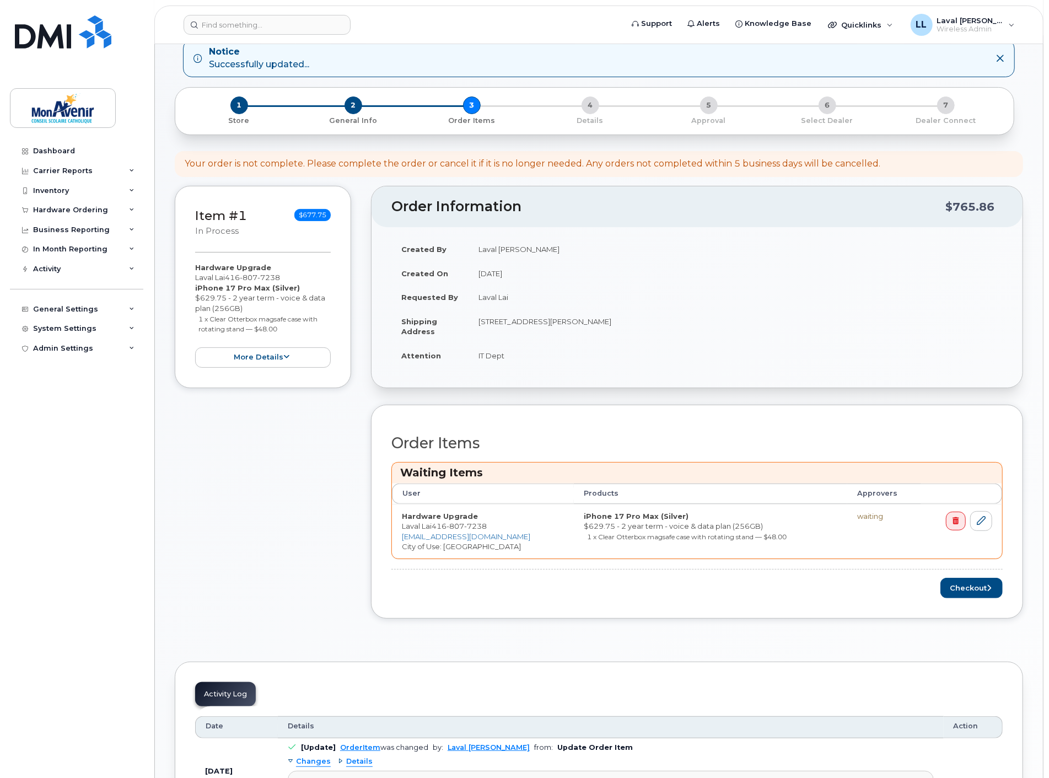
scroll to position [122, 0]
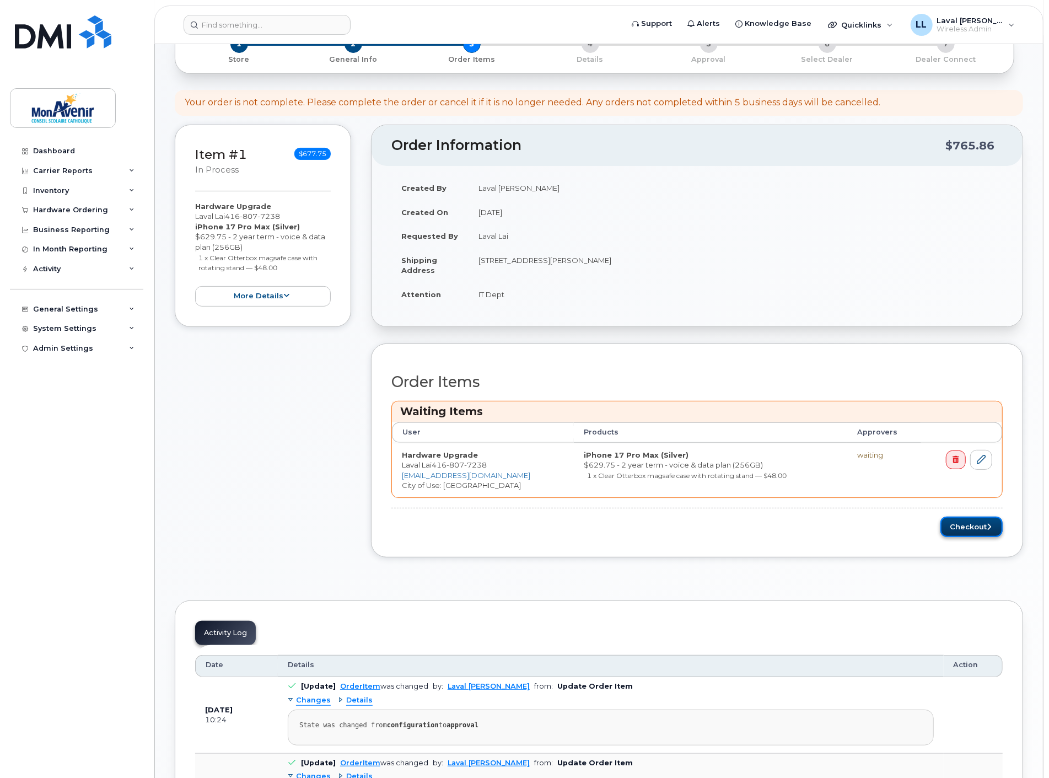
click at [973, 521] on button "Checkout" at bounding box center [971, 526] width 62 height 20
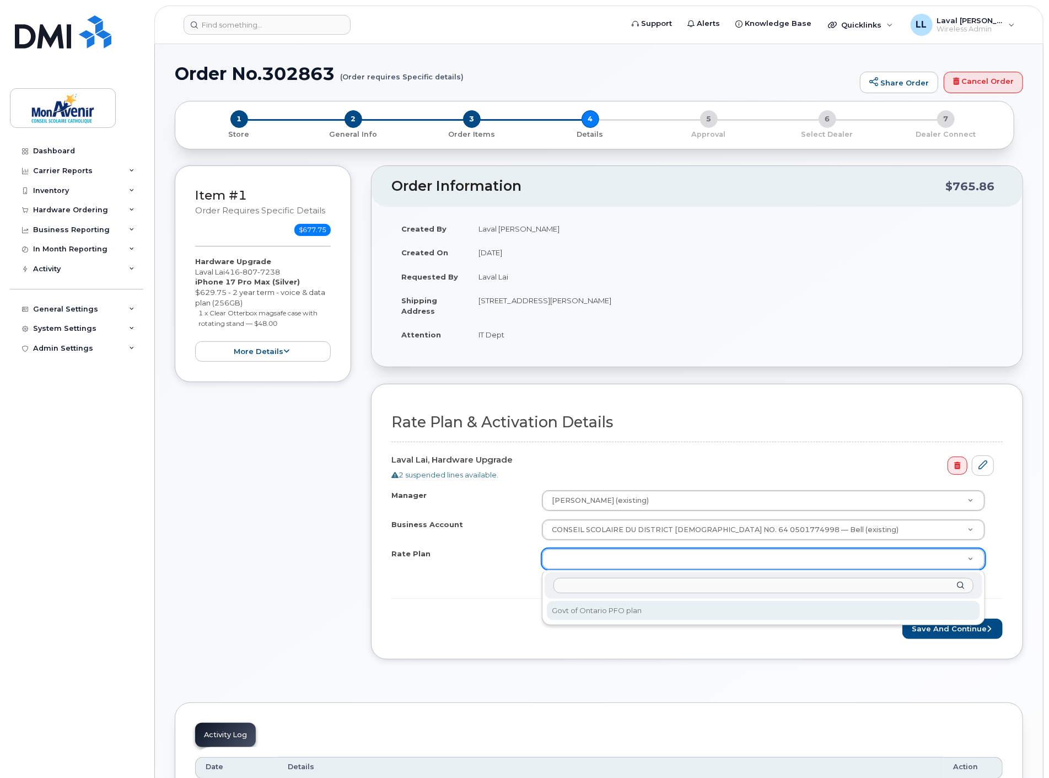
select select "Govt of Ontario PFO plan"
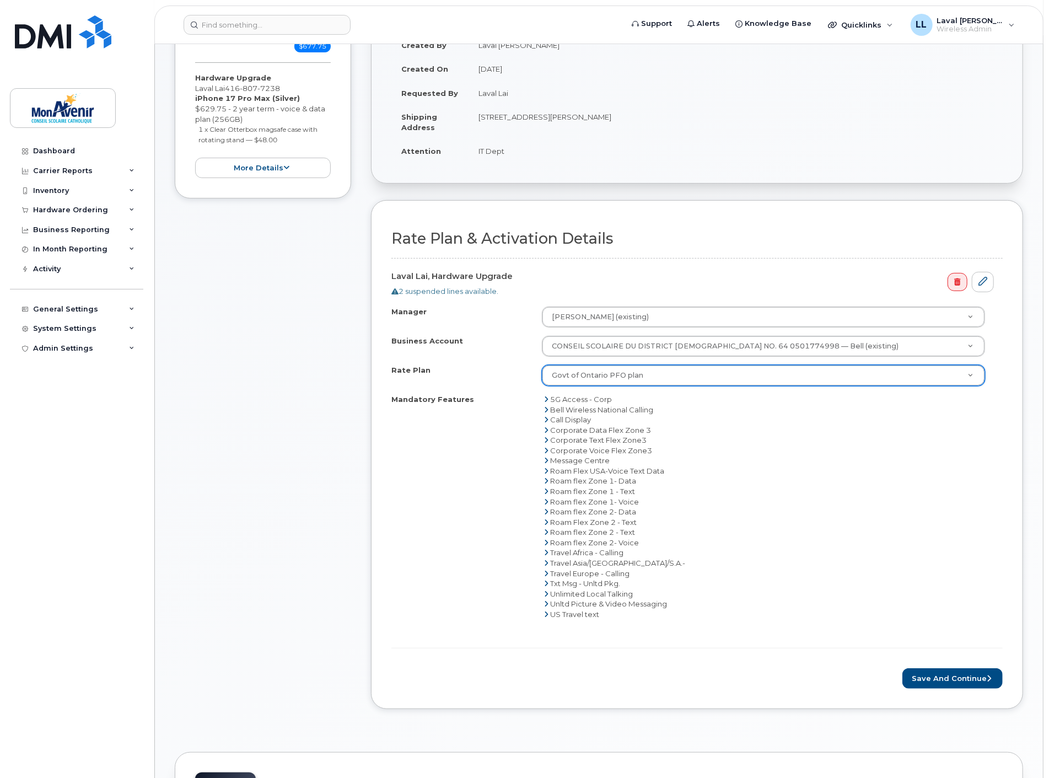
scroll to position [245, 0]
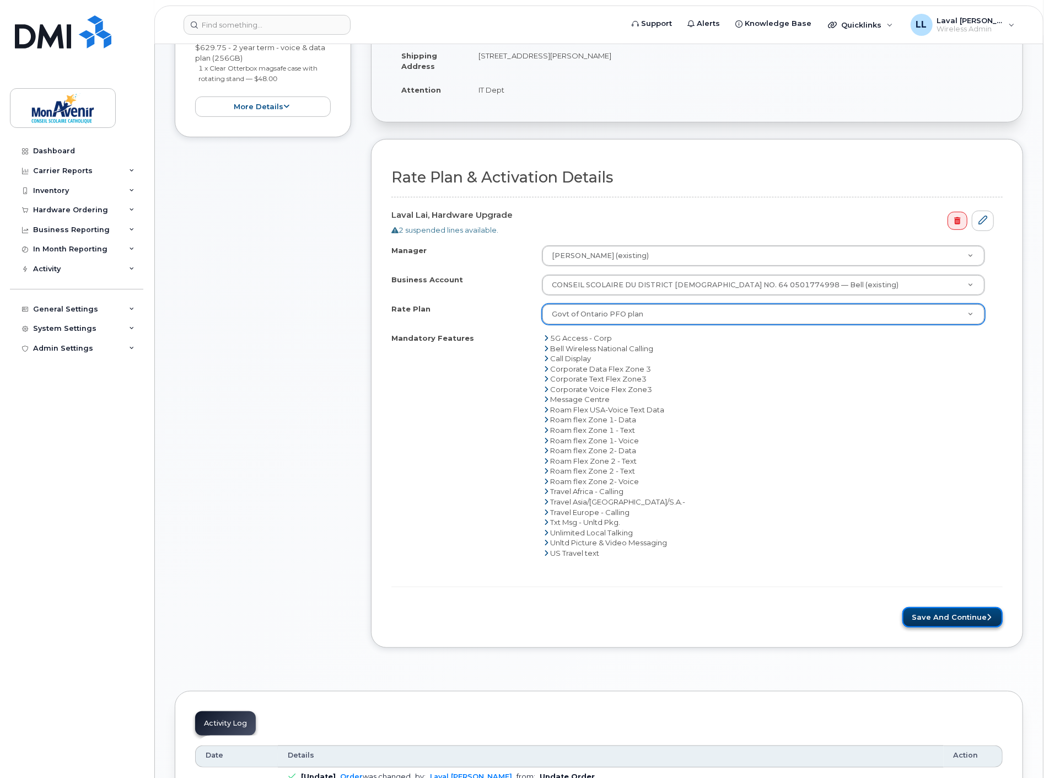
click at [940, 615] on button "Save and Continue" at bounding box center [952, 617] width 100 height 20
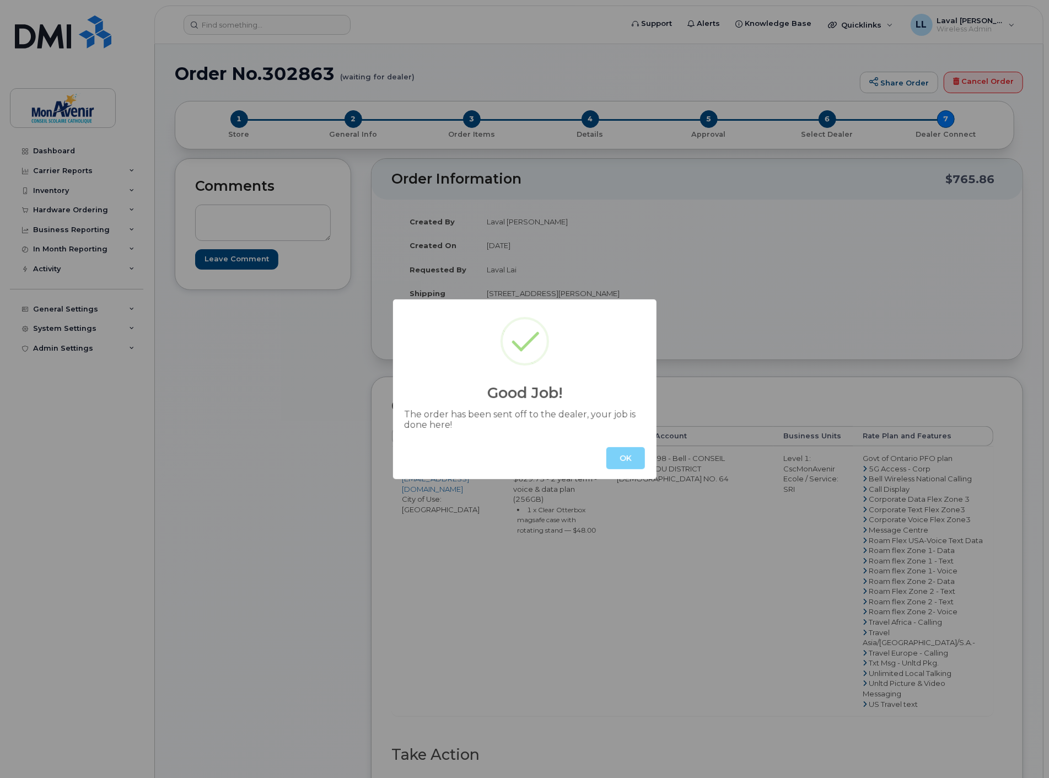
click at [625, 453] on button "OK" at bounding box center [625, 458] width 39 height 22
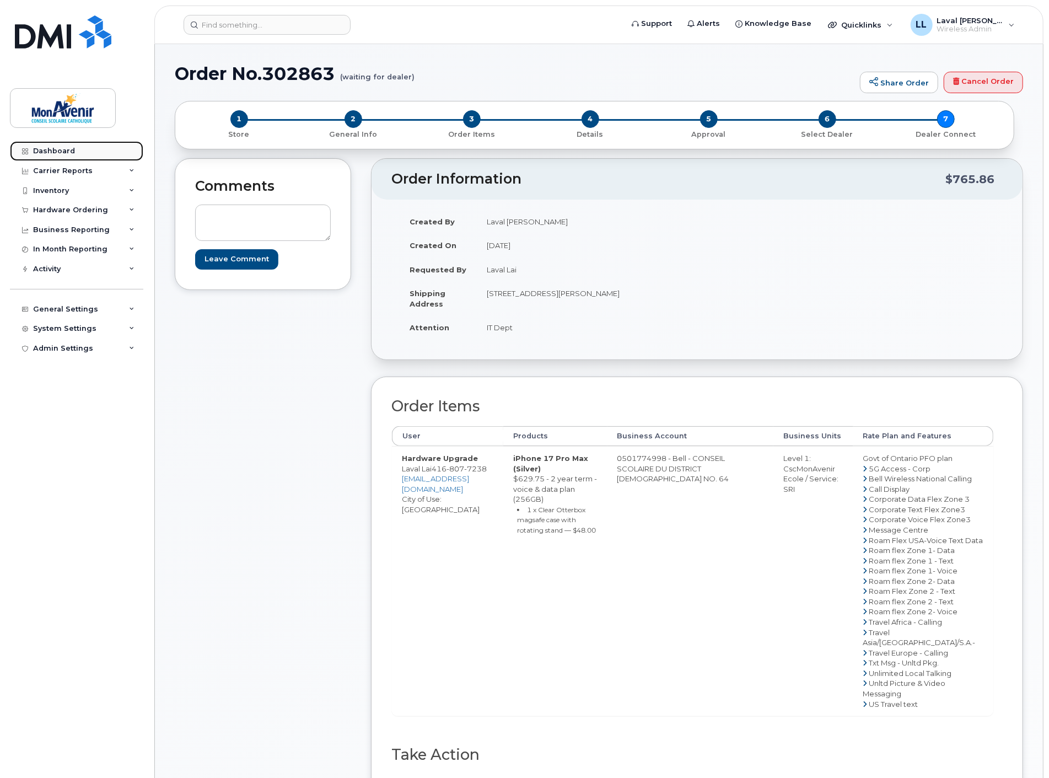
click at [47, 151] on div "Dashboard" at bounding box center [54, 151] width 42 height 9
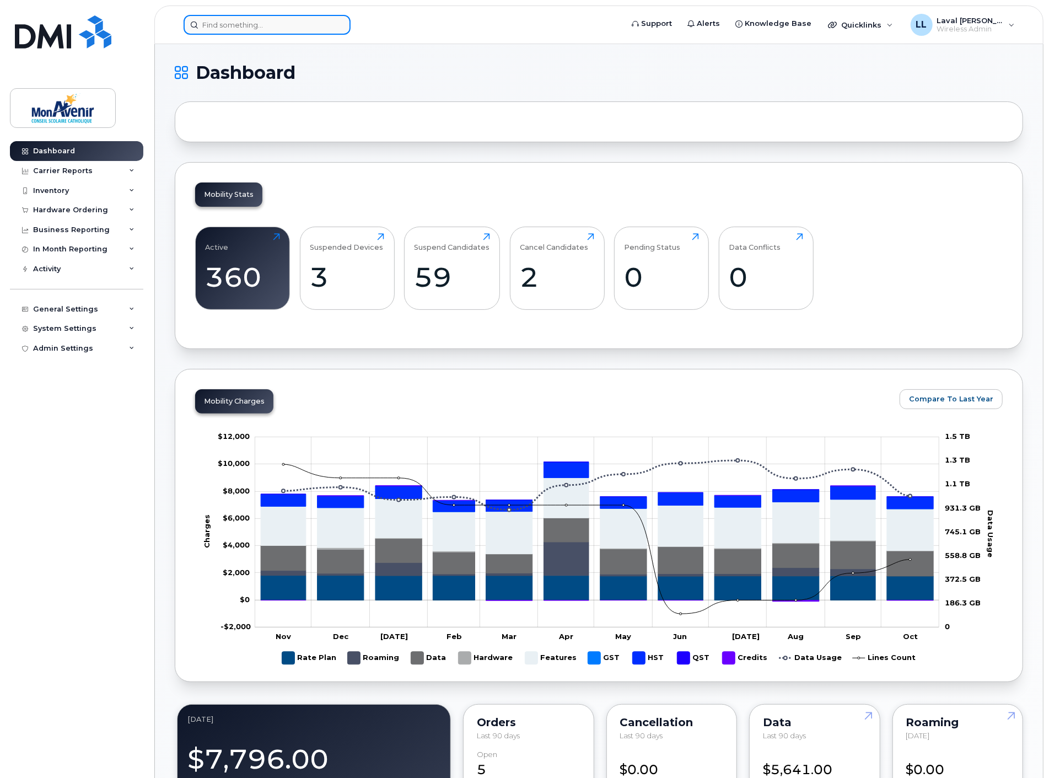
click at [207, 23] on input at bounding box center [266, 25] width 167 height 20
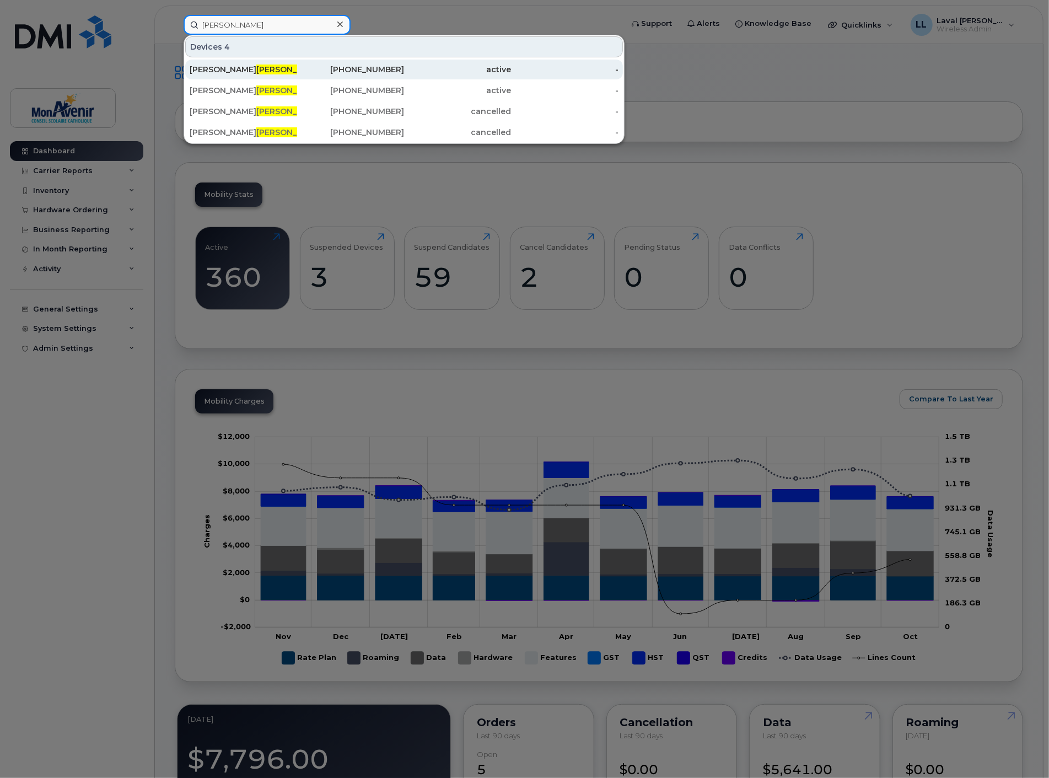
type input "bedard"
click at [206, 67] on div "Marc Bedard" at bounding box center [243, 69] width 107 height 11
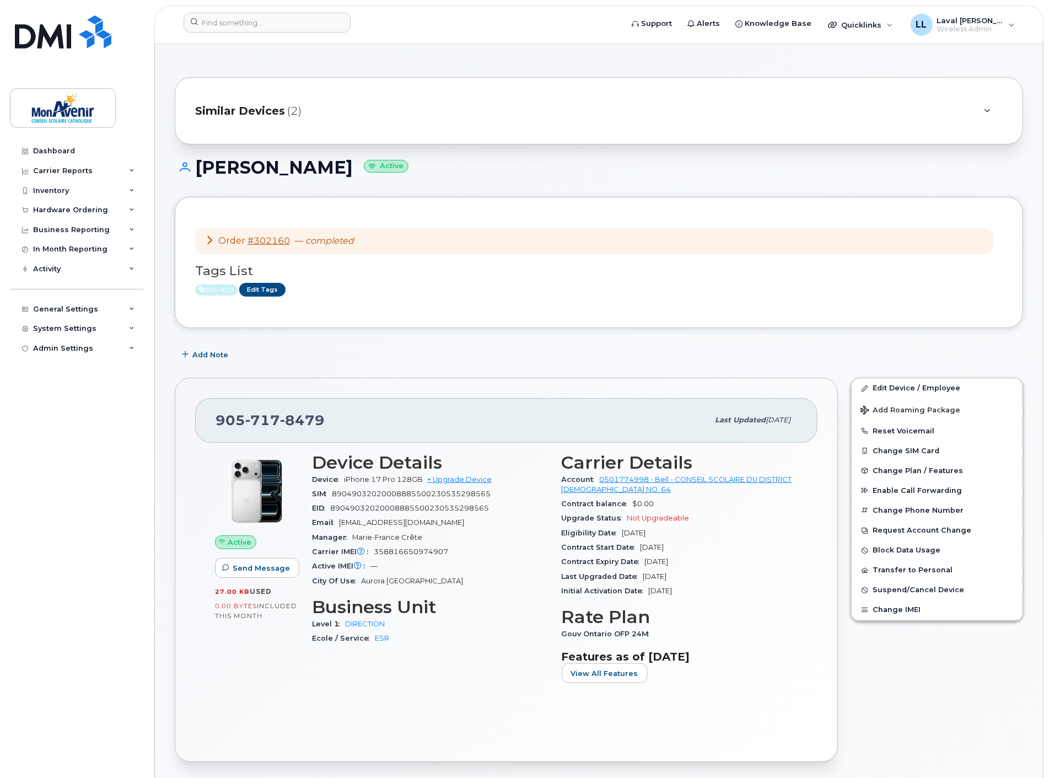
scroll to position [61, 0]
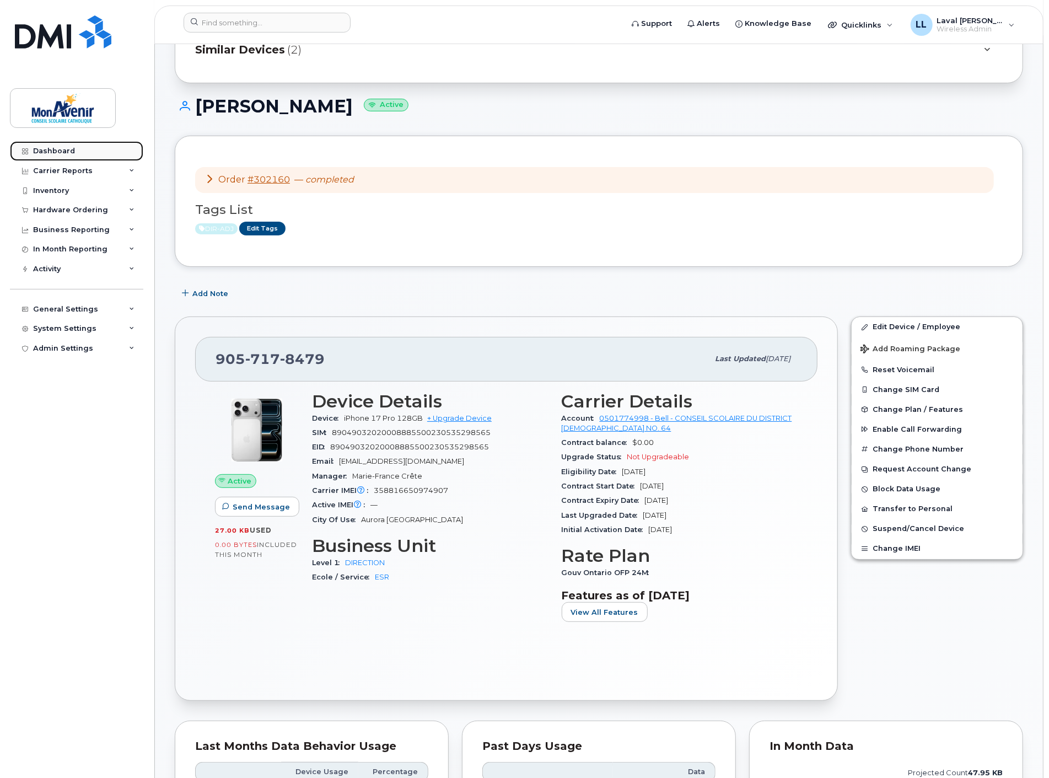
click at [53, 150] on div "Dashboard" at bounding box center [54, 151] width 42 height 9
